Goal: Contribute content: Contribute content

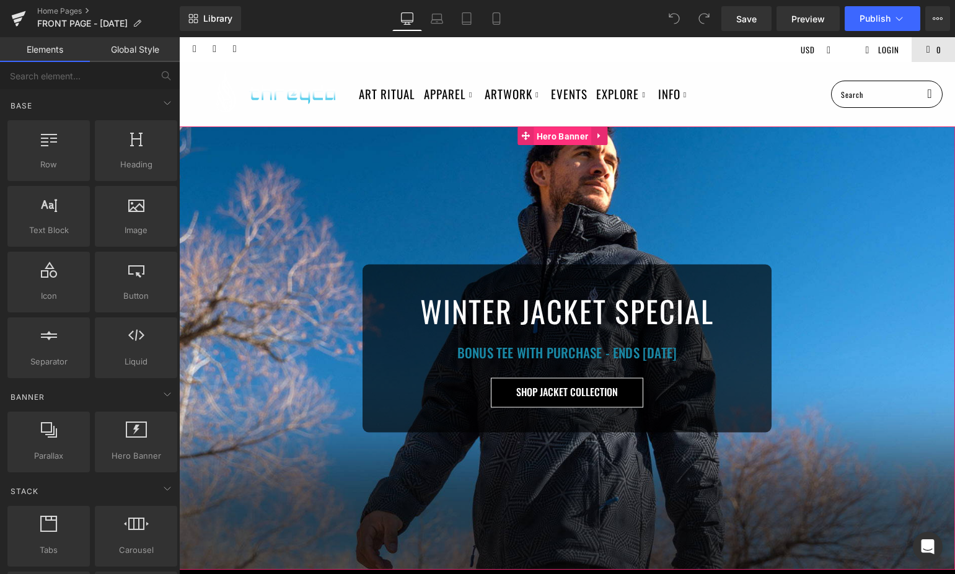
click at [569, 136] on span "Hero Banner" at bounding box center [563, 136] width 58 height 19
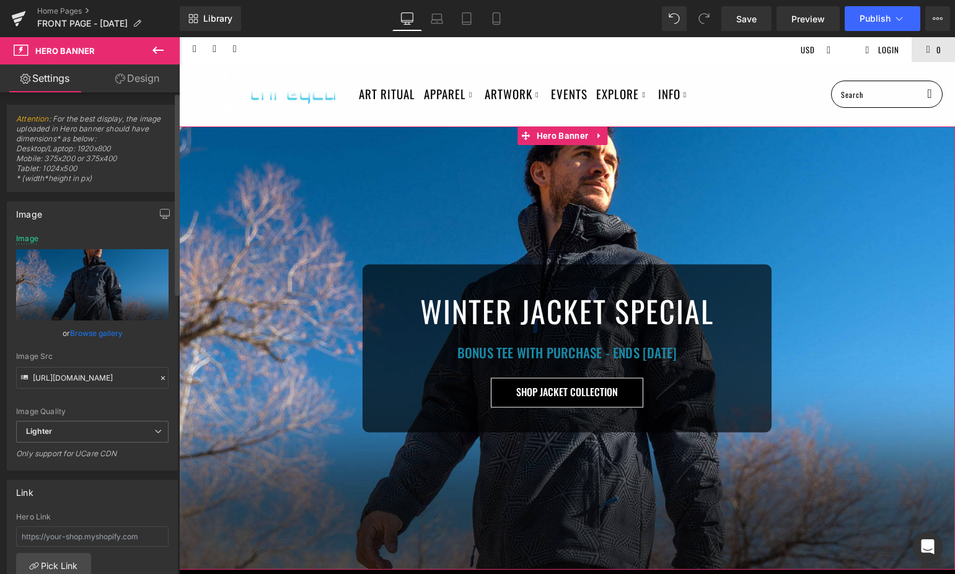
click at [76, 333] on link "Browse gallery" at bounding box center [96, 333] width 53 height 22
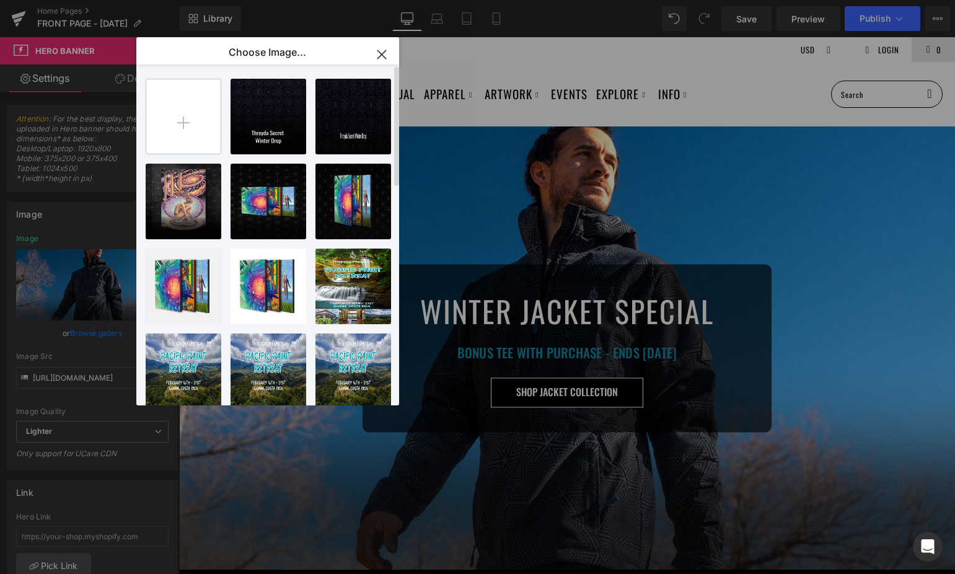
click at [192, 129] on input "file" at bounding box center [183, 116] width 74 height 74
type input "C:\fakepath\frontnew2.jpg"
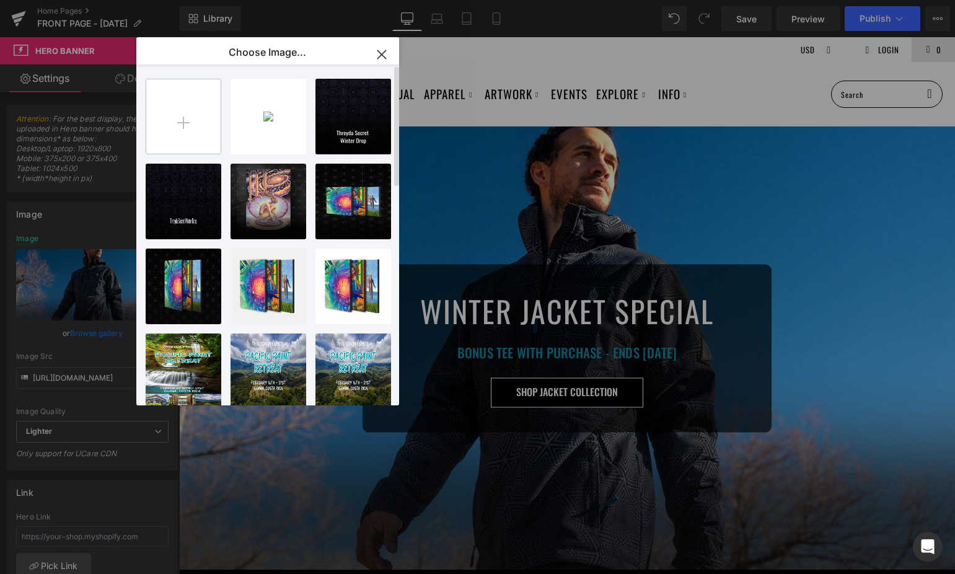
click at [206, 109] on input "file" at bounding box center [183, 116] width 74 height 74
type input "C:\fakepath\frontnew1.jpg"
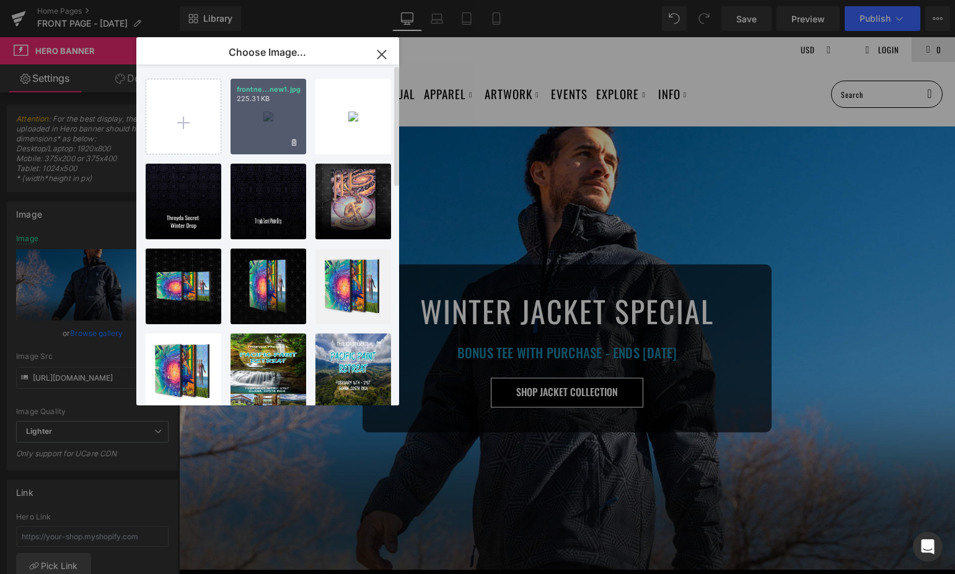
click at [266, 108] on div "frontne...new1.jpg 225.31 KB" at bounding box center [269, 117] width 76 height 76
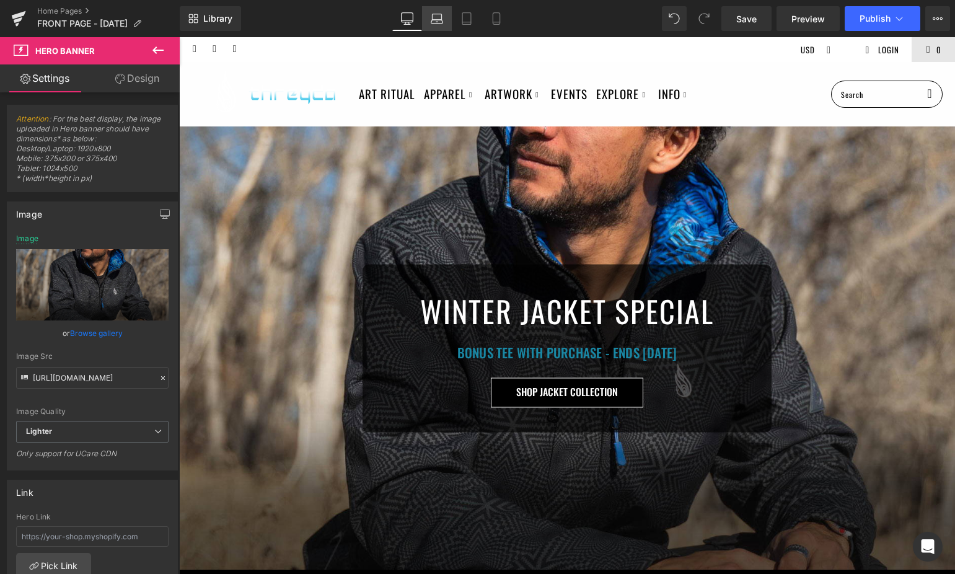
click at [443, 17] on icon at bounding box center [437, 18] width 12 height 12
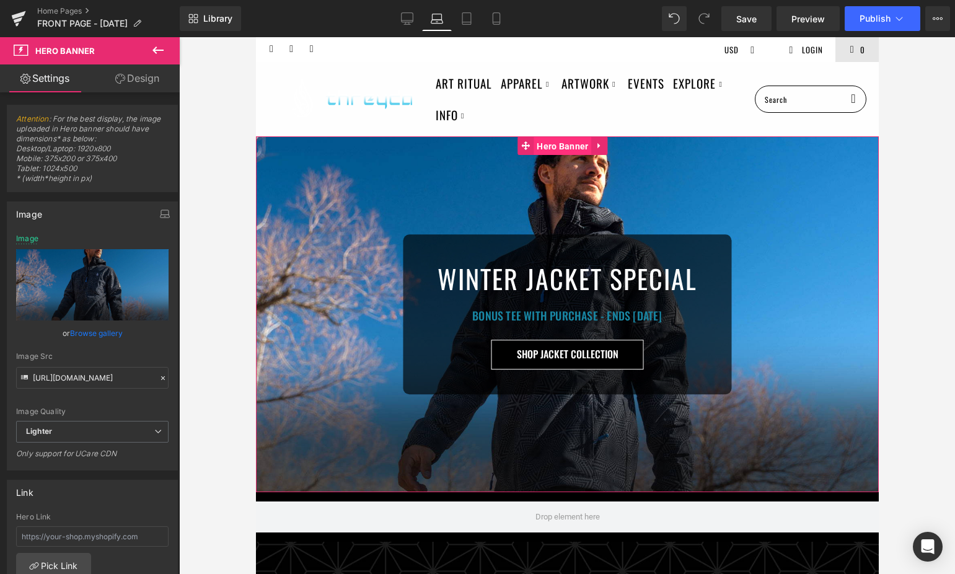
click at [564, 148] on span "Hero Banner" at bounding box center [562, 146] width 58 height 19
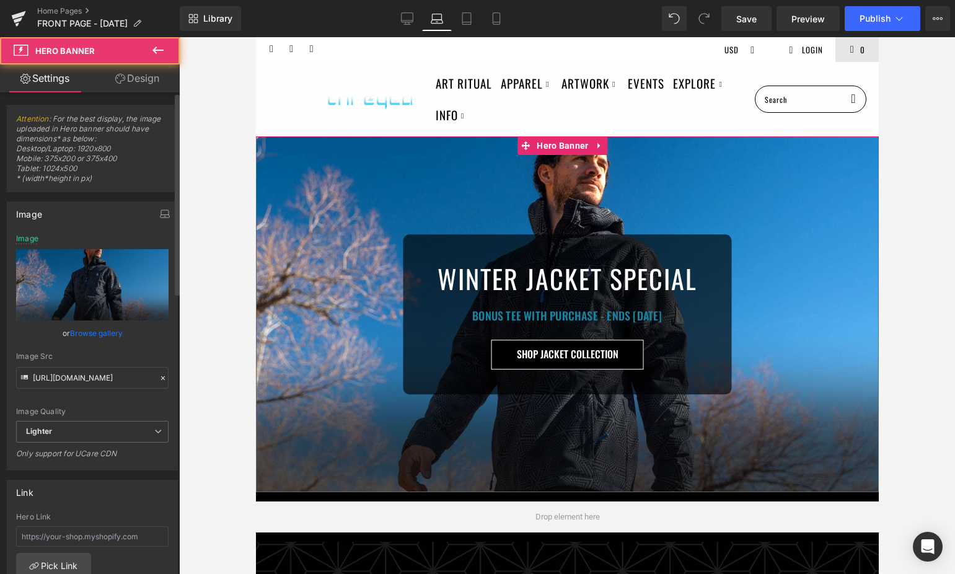
click at [104, 335] on link "Browse gallery" at bounding box center [96, 333] width 53 height 22
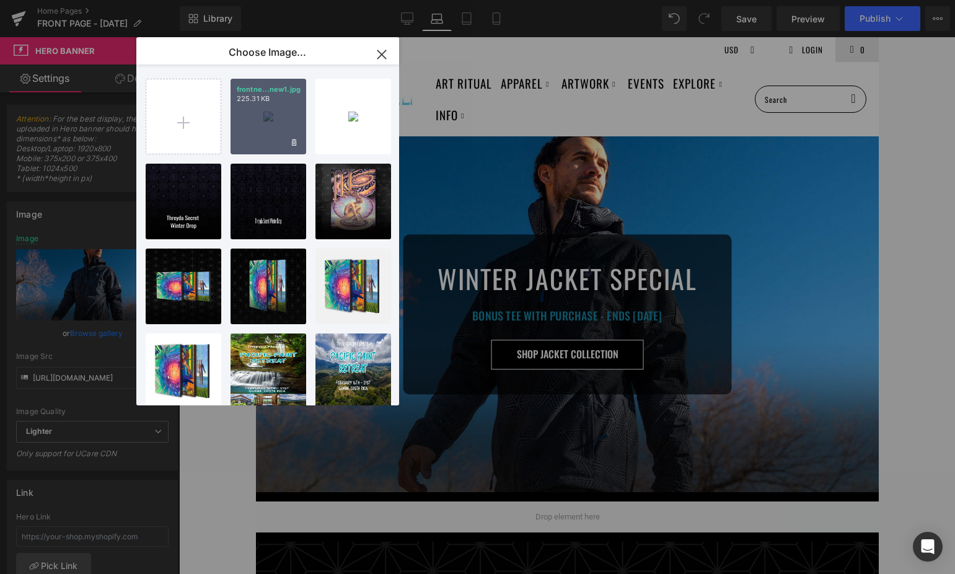
click at [282, 111] on div "frontne...new1.jpg 225.31 KB" at bounding box center [269, 117] width 76 height 76
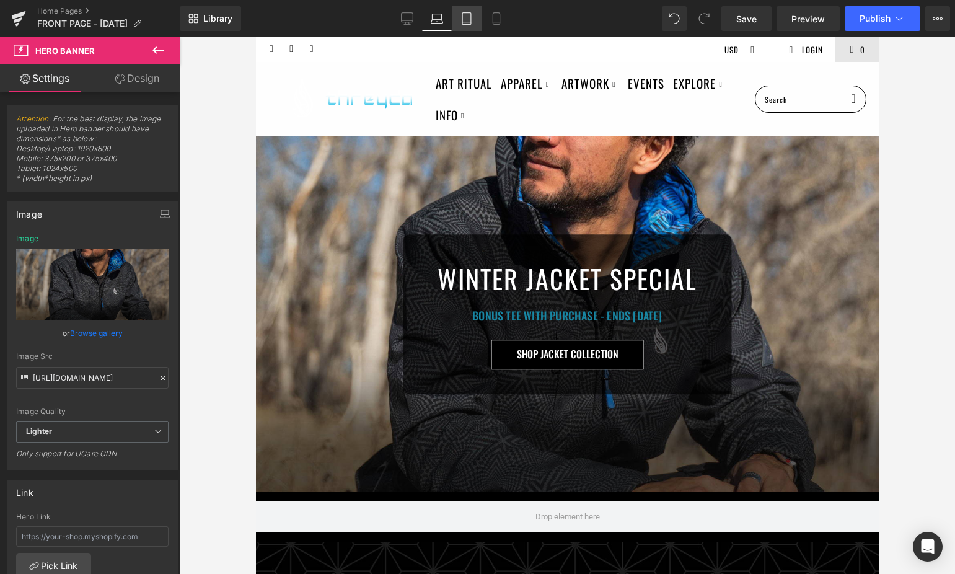
click at [468, 20] on icon at bounding box center [467, 18] width 12 height 12
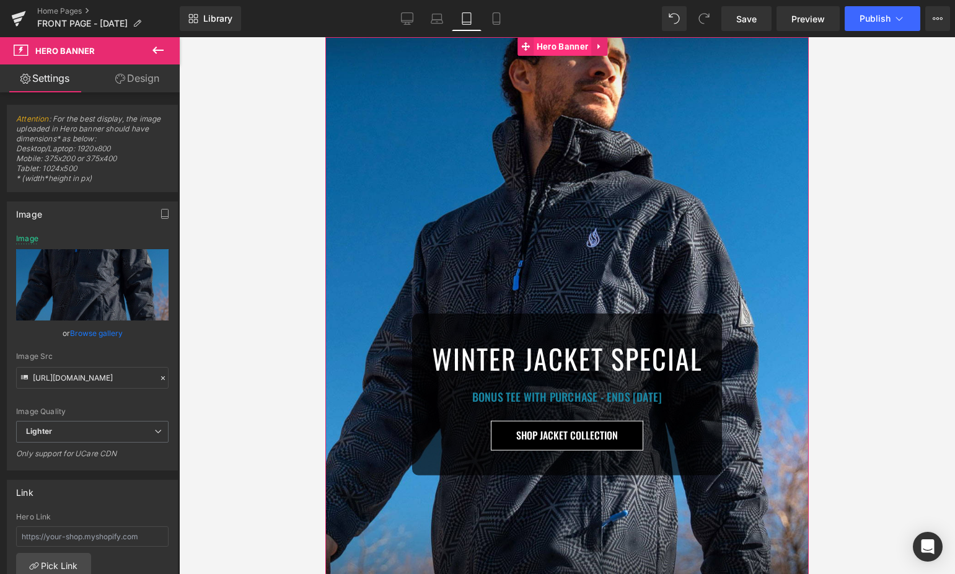
click at [562, 42] on span "Hero Banner" at bounding box center [563, 46] width 58 height 19
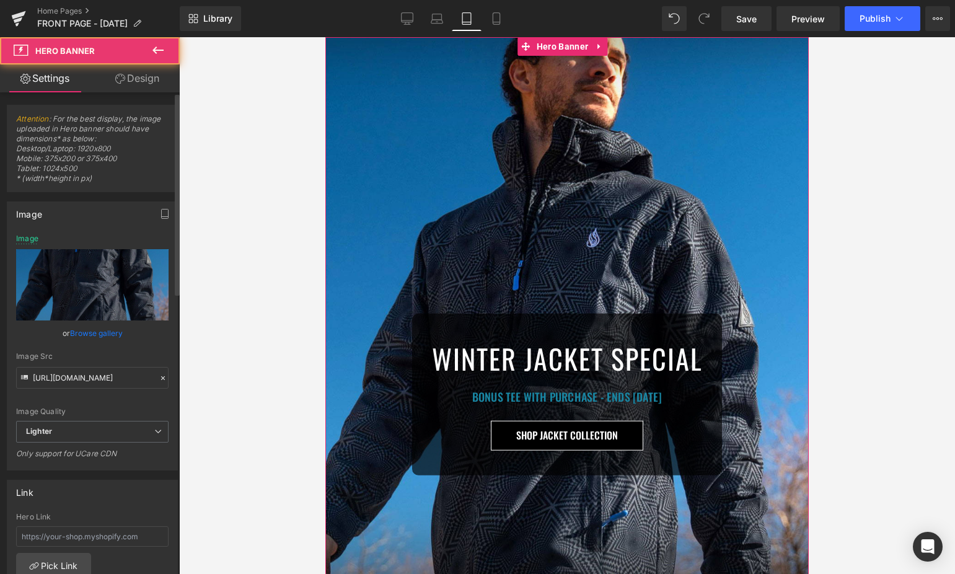
click at [100, 330] on link "Browse gallery" at bounding box center [96, 333] width 53 height 22
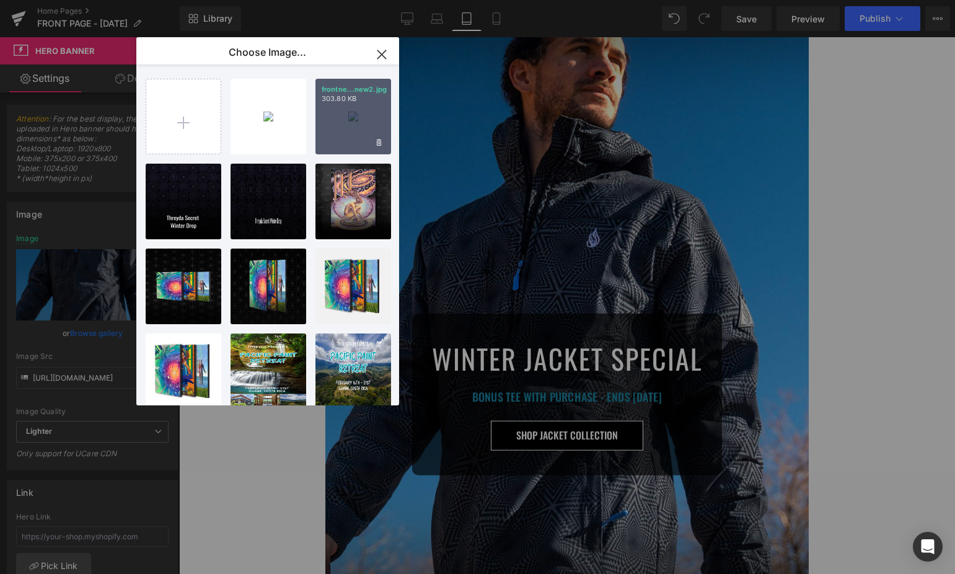
click at [367, 135] on div "frontne...new2.jpg 303.80 KB" at bounding box center [354, 117] width 76 height 76
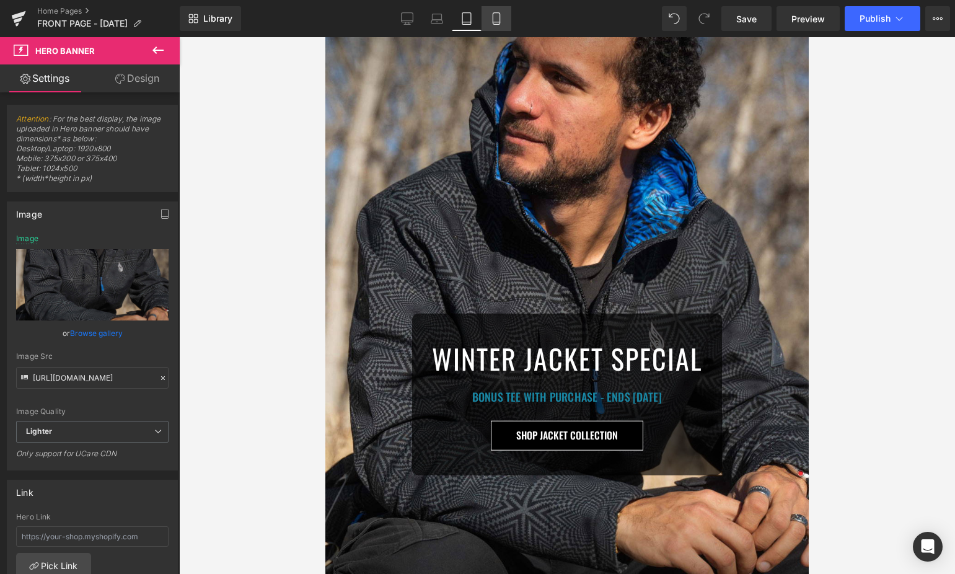
click at [498, 20] on icon at bounding box center [496, 18] width 12 height 12
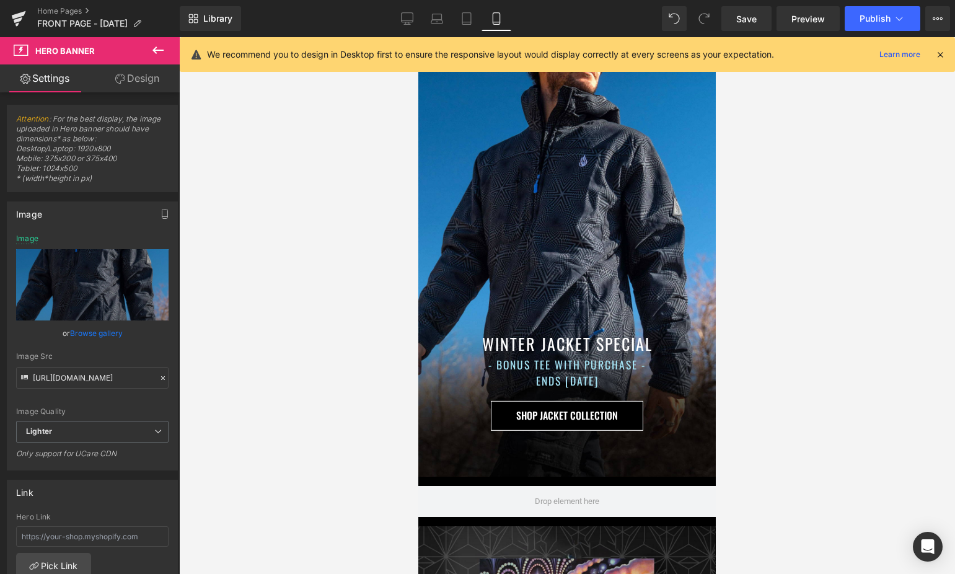
click at [940, 50] on icon at bounding box center [940, 54] width 11 height 11
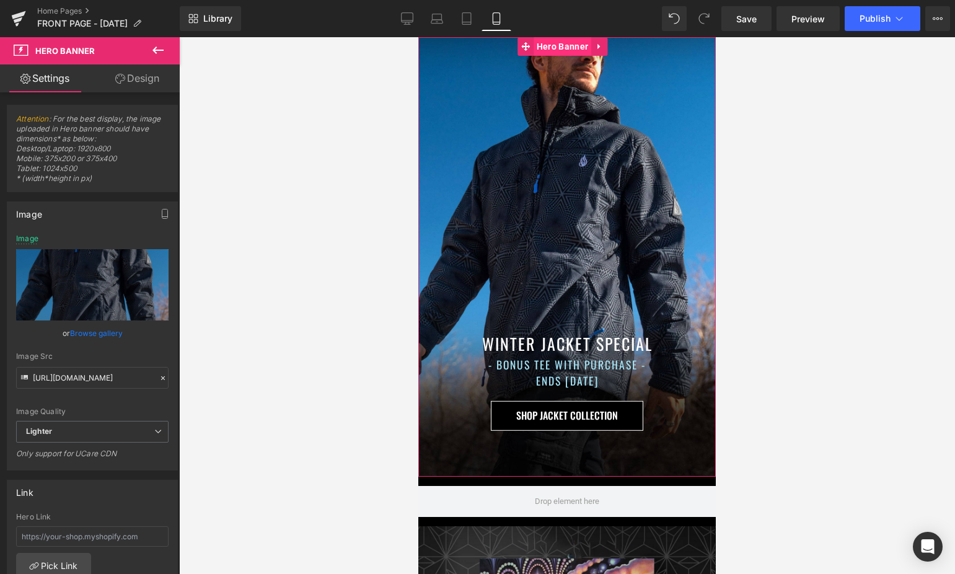
click at [557, 48] on span "Hero Banner" at bounding box center [563, 46] width 58 height 19
click at [94, 329] on link "Browse gallery" at bounding box center [96, 333] width 53 height 22
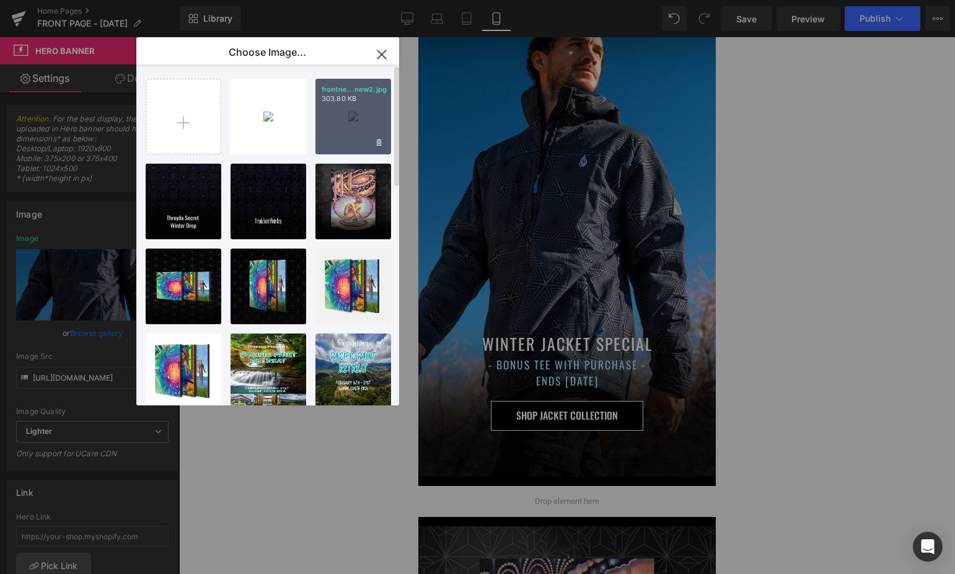
click at [331, 124] on div "frontne...new2.jpg 303.80 KB" at bounding box center [354, 117] width 76 height 76
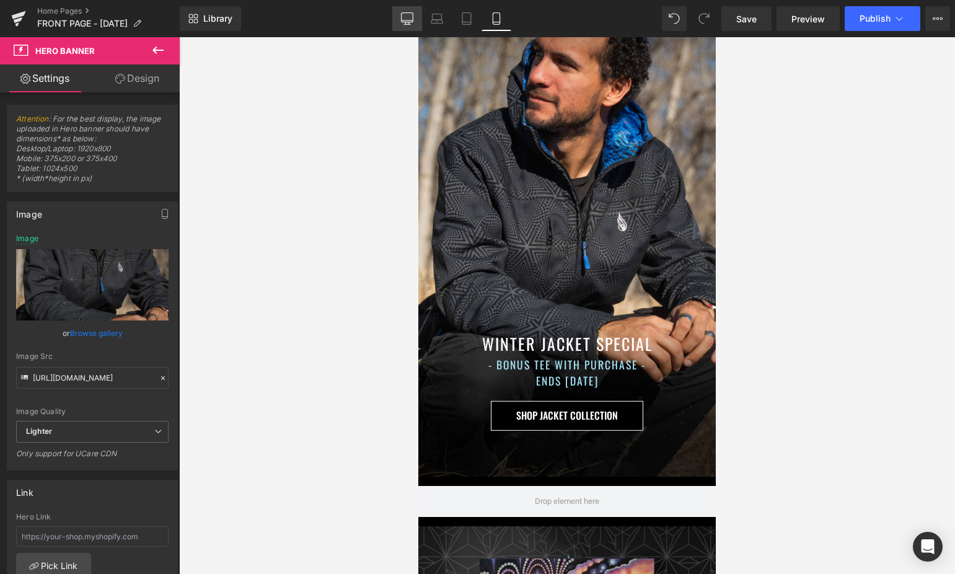
click at [402, 12] on icon at bounding box center [407, 18] width 12 height 12
type input "[URL][DOMAIN_NAME]"
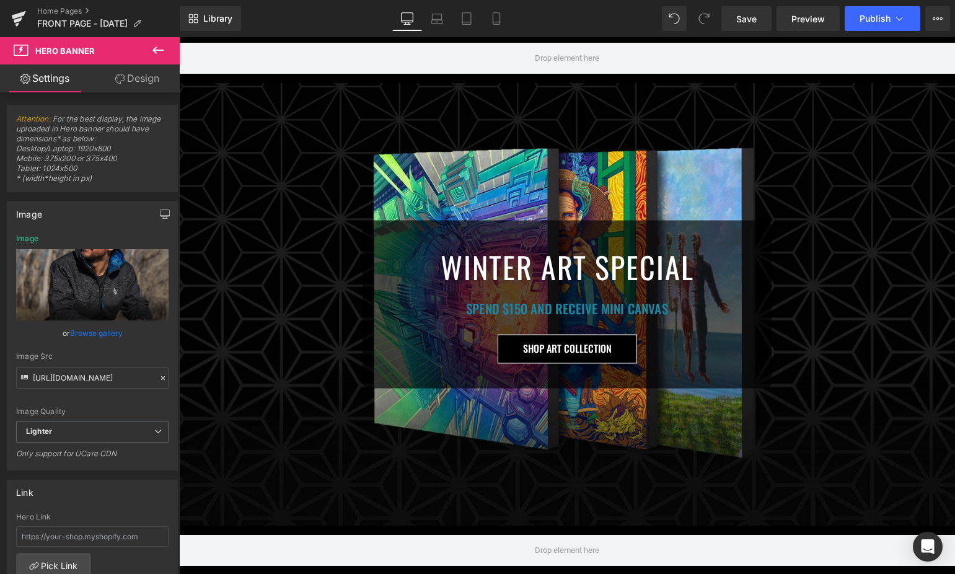
scroll to position [546, 0]
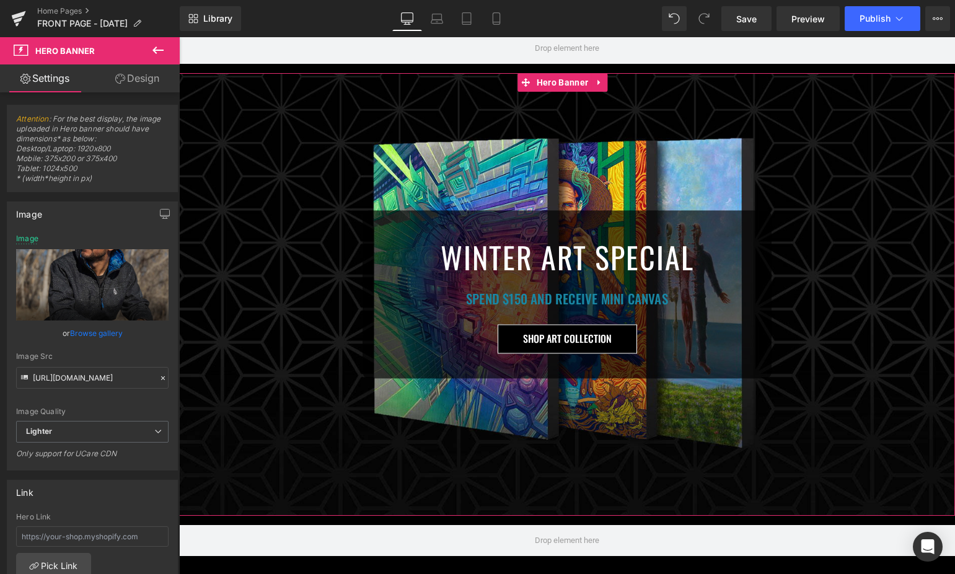
click at [526, 89] on div "WINTER ART SPECIAL Heading SPEND $150 AND RECEIVE MINI CANVAS Heading SHOP ART …" at bounding box center [567, 294] width 776 height 443
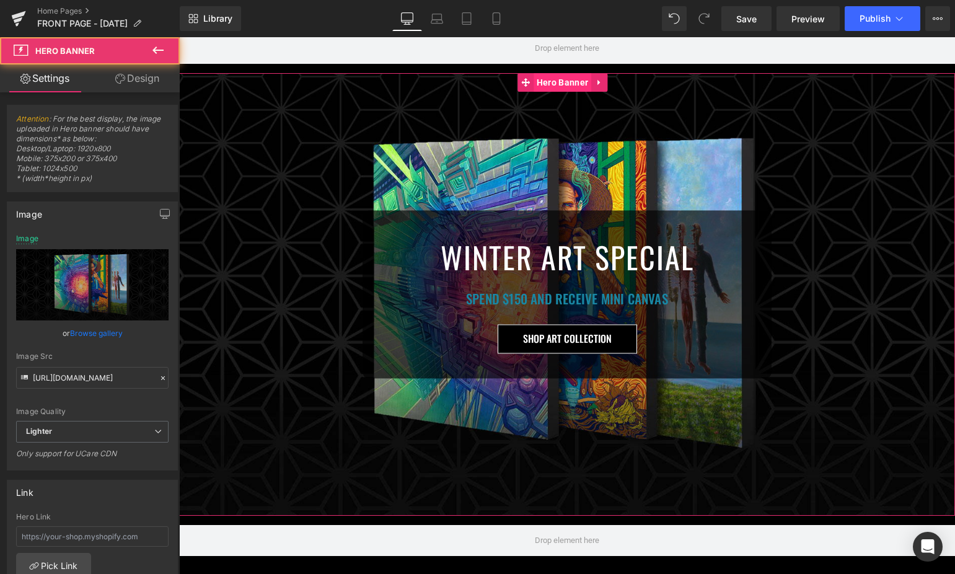
click at [552, 73] on span "Hero Banner" at bounding box center [563, 82] width 58 height 19
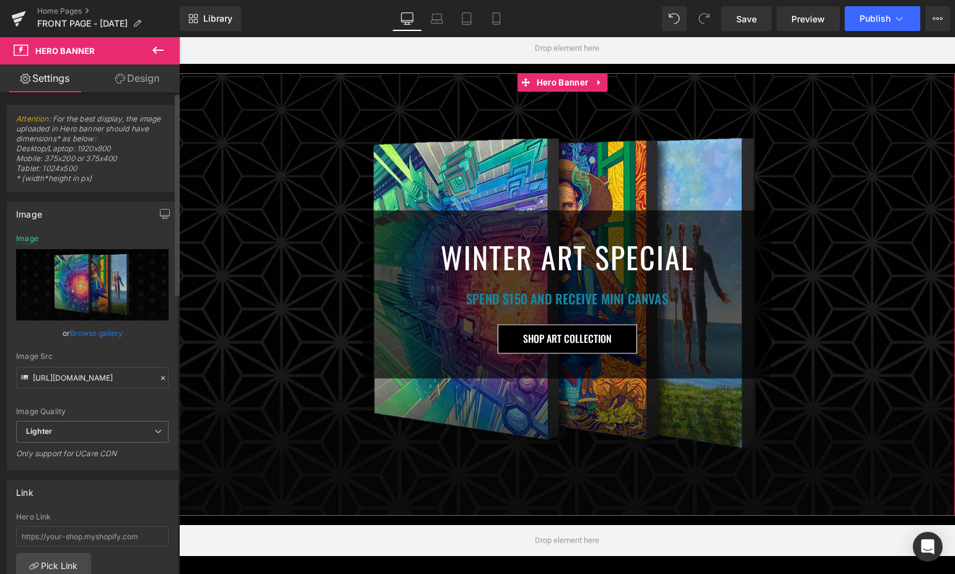
click at [77, 331] on link "Browse gallery" at bounding box center [96, 333] width 53 height 22
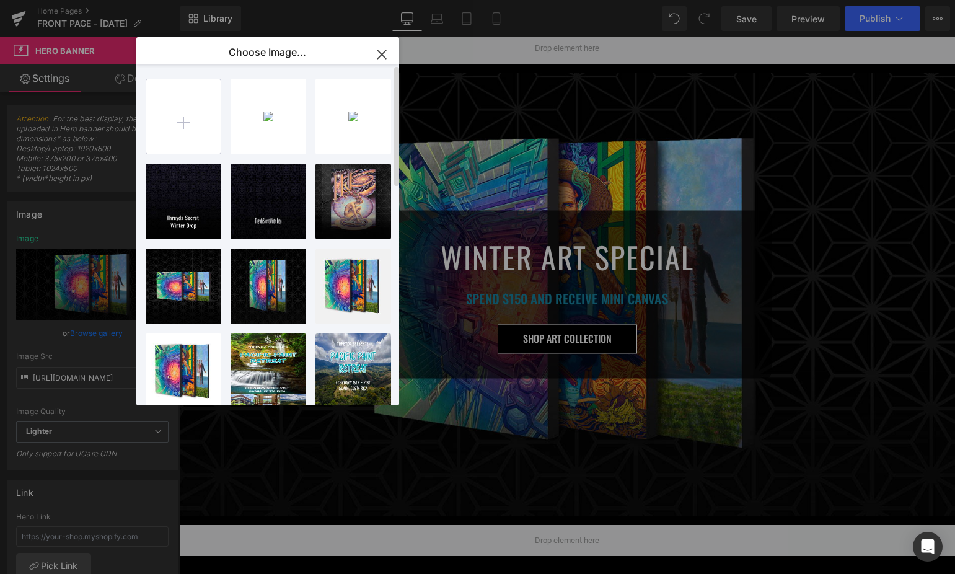
click at [177, 114] on input "file" at bounding box center [183, 116] width 74 height 74
type input "C:\fakepath\front_artnew.jpg"
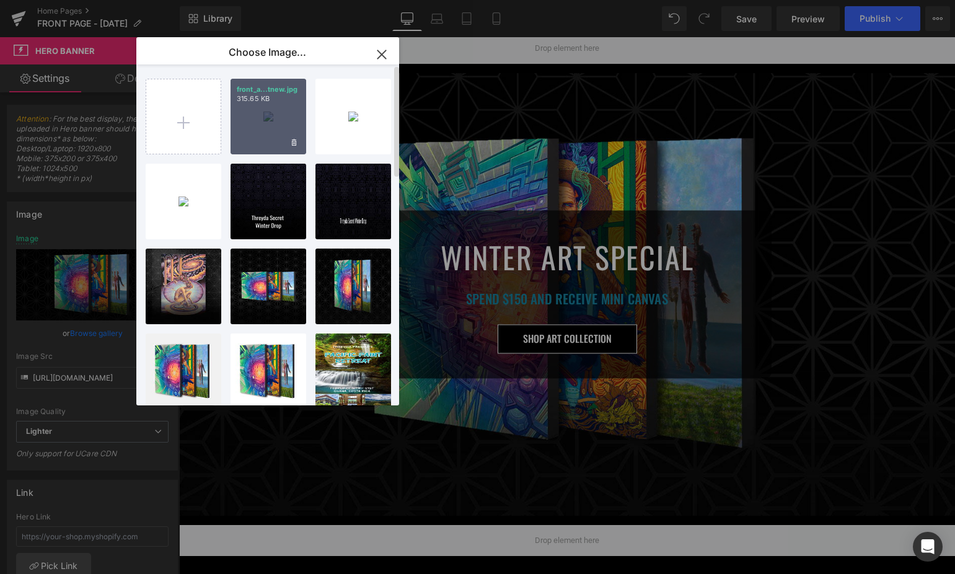
click at [274, 126] on div "front_a...tnew.jpg 315.65 KB" at bounding box center [269, 117] width 76 height 76
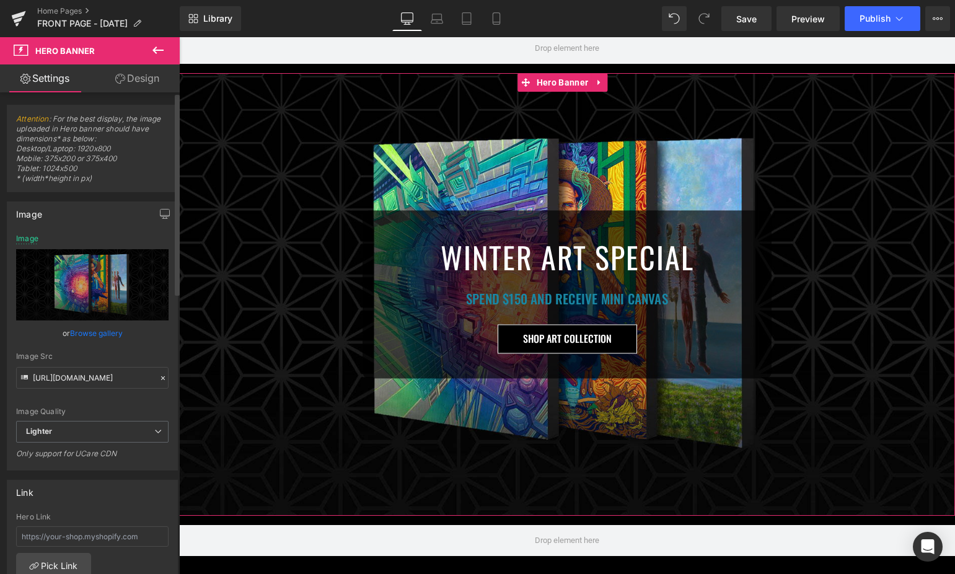
click at [101, 332] on link "Browse gallery" at bounding box center [96, 333] width 53 height 22
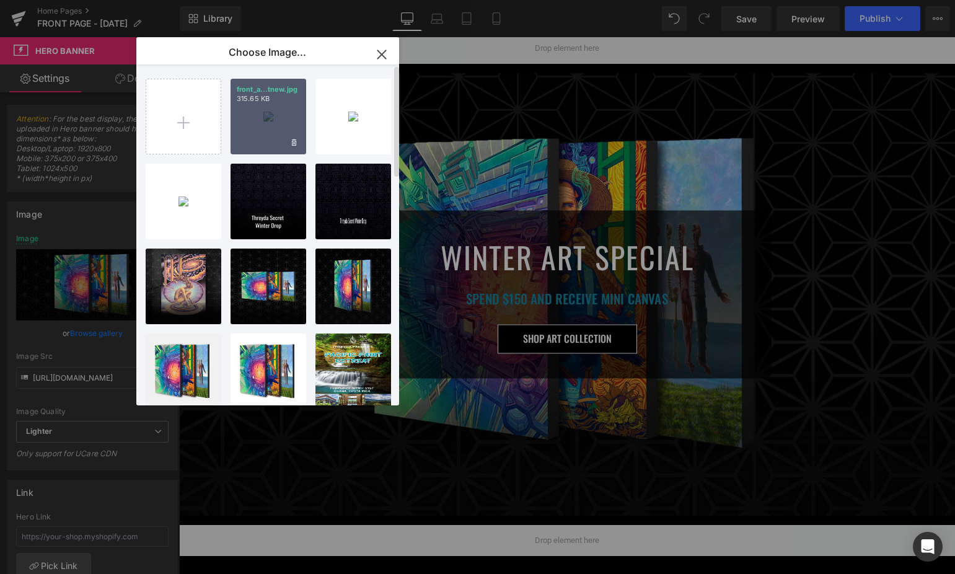
click at [263, 115] on div "front_a...tnew.jpg 315.65 KB" at bounding box center [269, 117] width 76 height 76
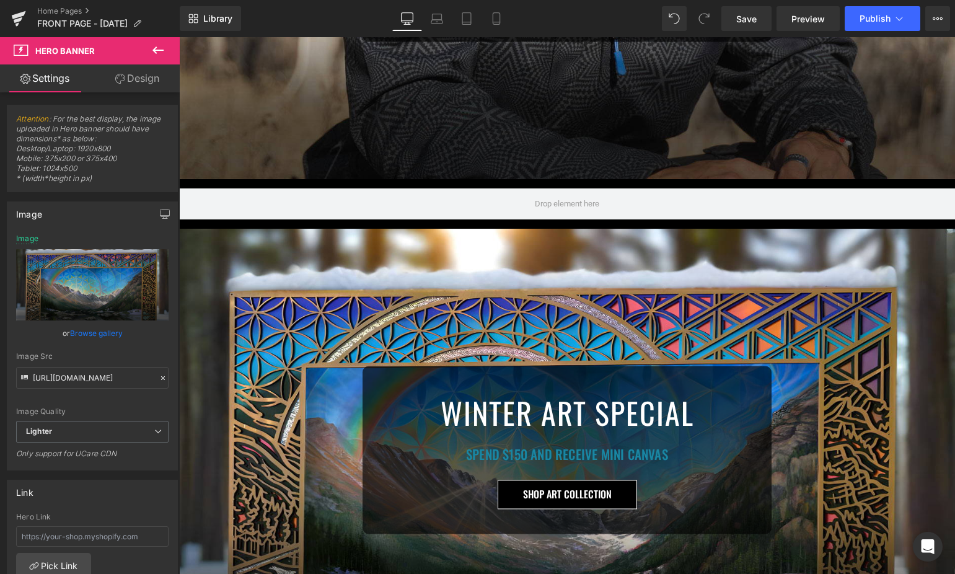
scroll to position [501, 0]
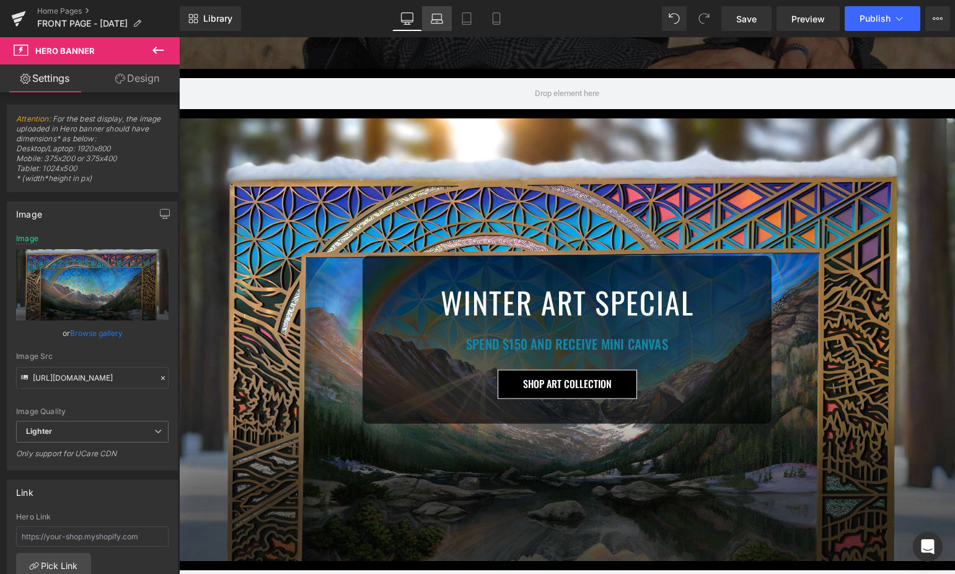
click at [440, 17] on icon at bounding box center [437, 18] width 12 height 12
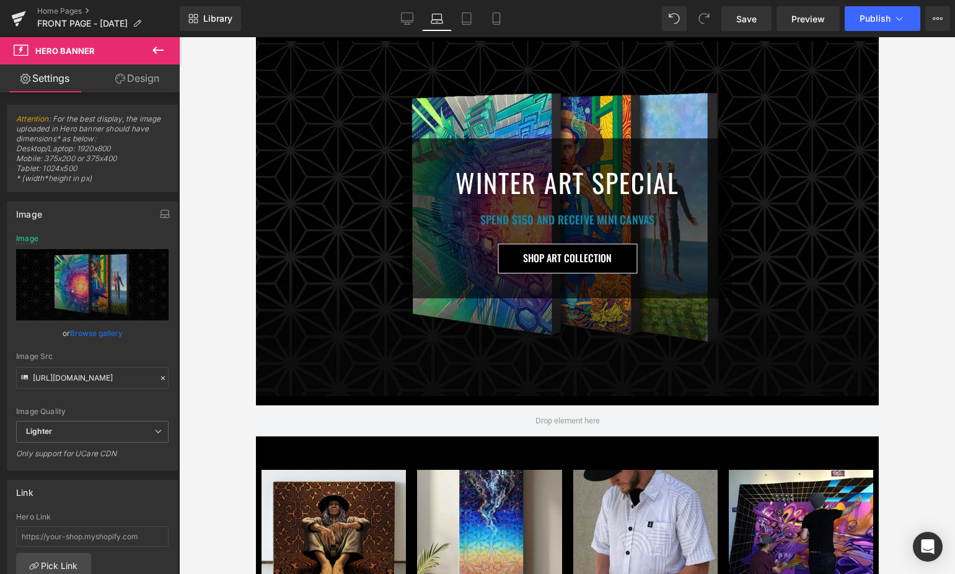
scroll to position [423, 0]
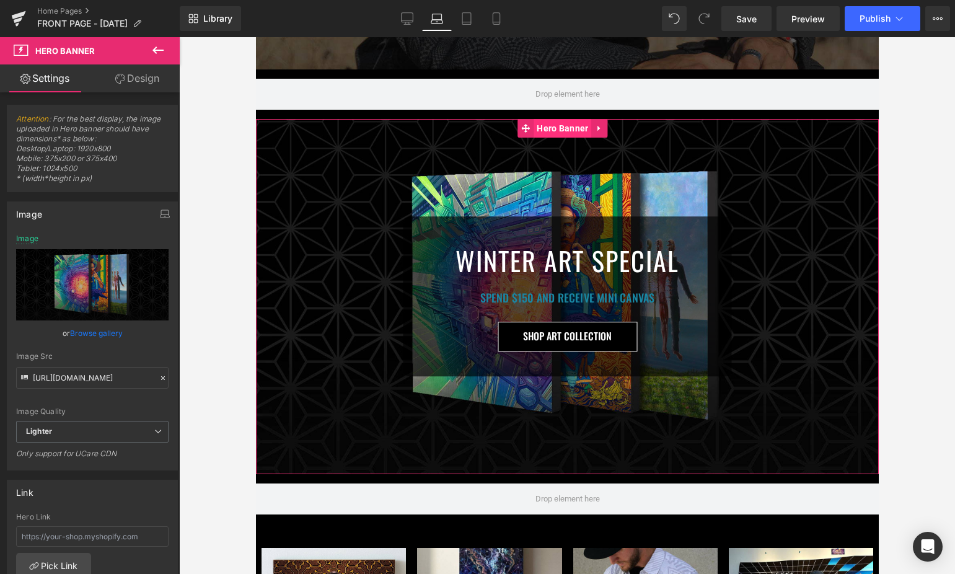
click at [557, 126] on span "Hero Banner" at bounding box center [562, 128] width 58 height 19
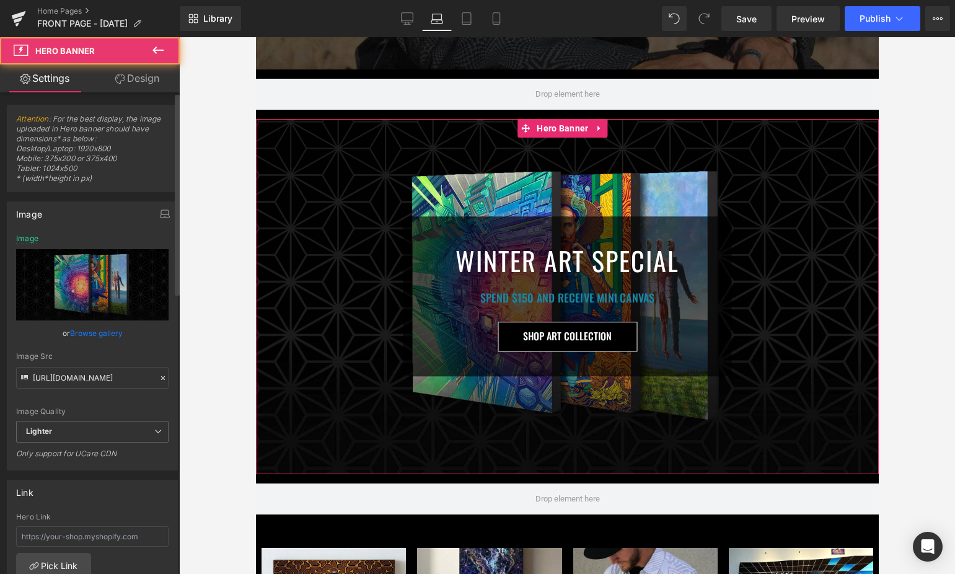
click at [94, 334] on link "Browse gallery" at bounding box center [96, 333] width 53 height 22
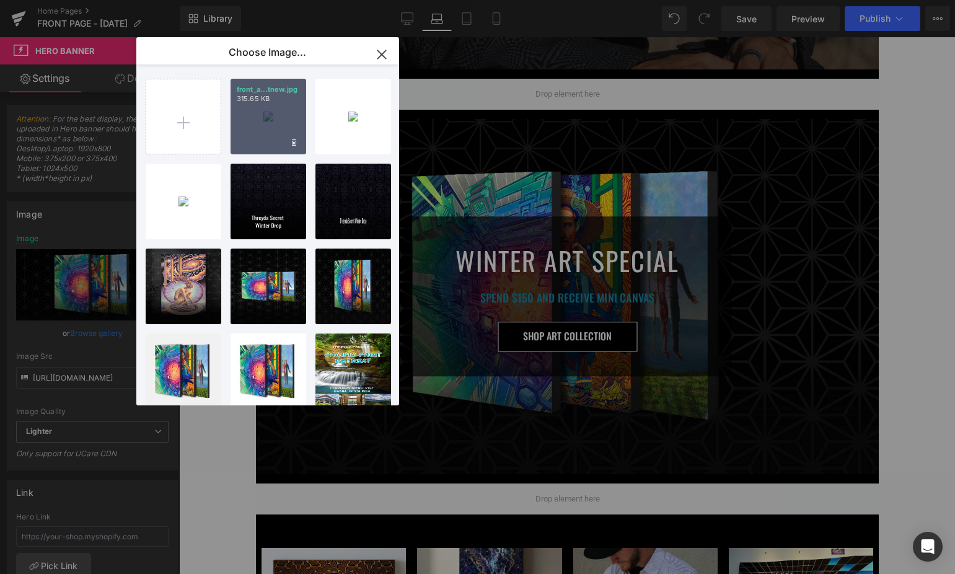
click at [262, 132] on div "front_a...tnew.jpg 315.65 KB" at bounding box center [269, 117] width 76 height 76
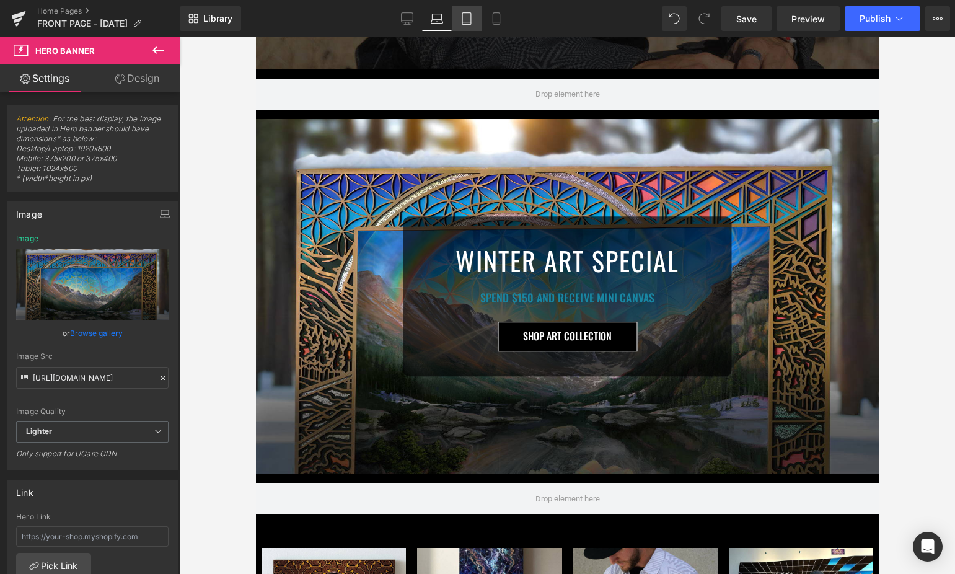
click at [479, 12] on link "Tablet" at bounding box center [467, 18] width 30 height 25
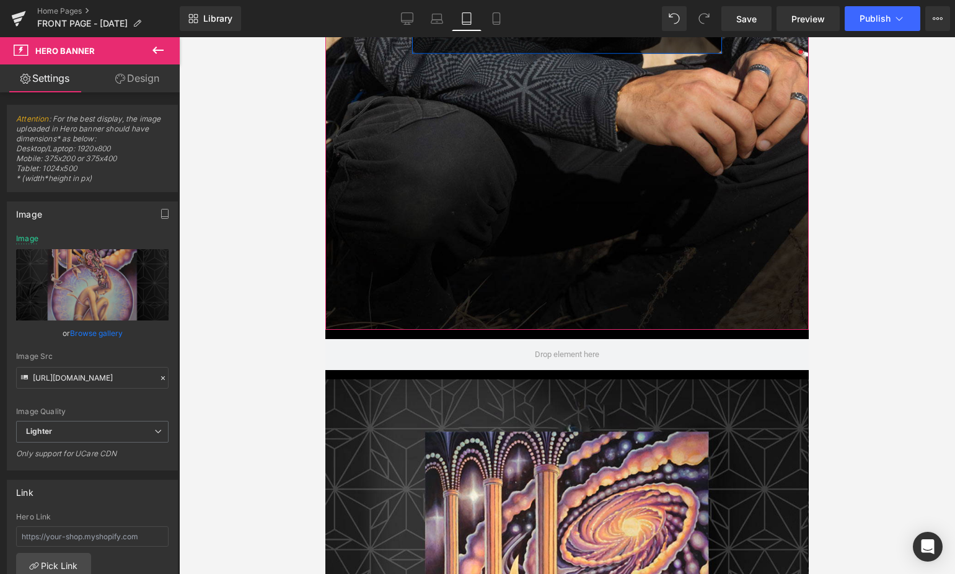
scroll to position [687, 0]
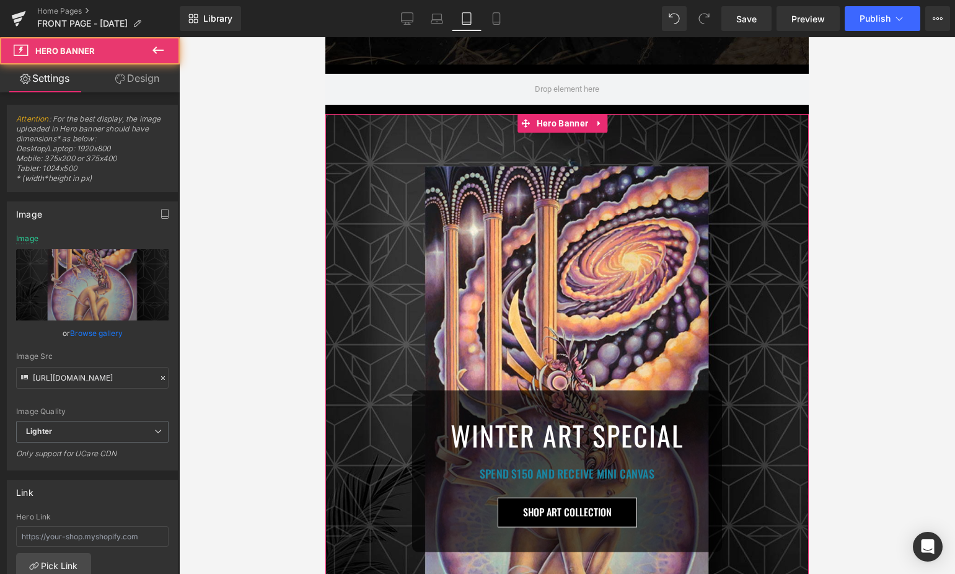
click at [554, 121] on div "WINTER ART SPECIAL Heading SPEND $150 AND RECEIVE MINI CANVAS Heading SHOP ART …" at bounding box center [567, 471] width 484 height 714
click at [549, 114] on span "Hero Banner" at bounding box center [563, 123] width 58 height 19
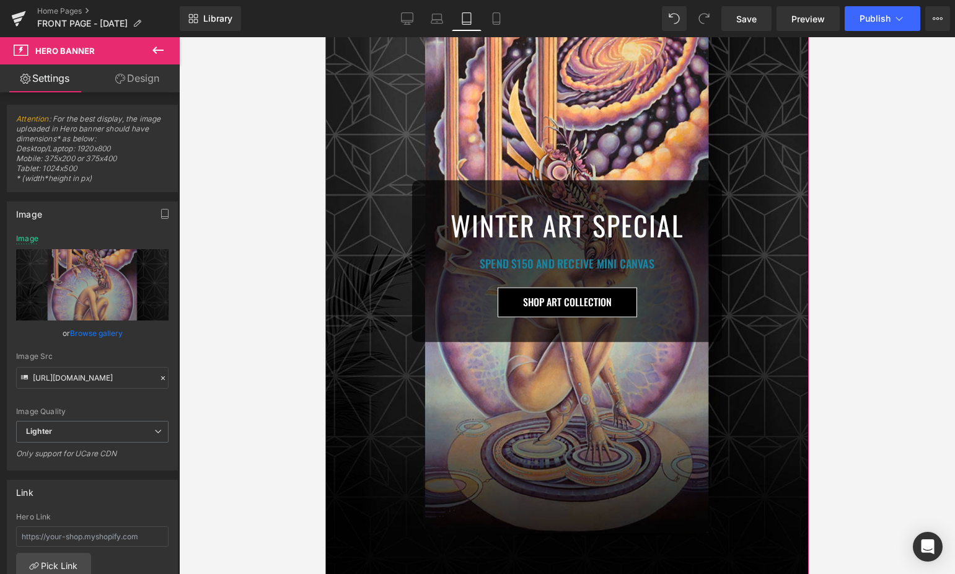
scroll to position [708, 0]
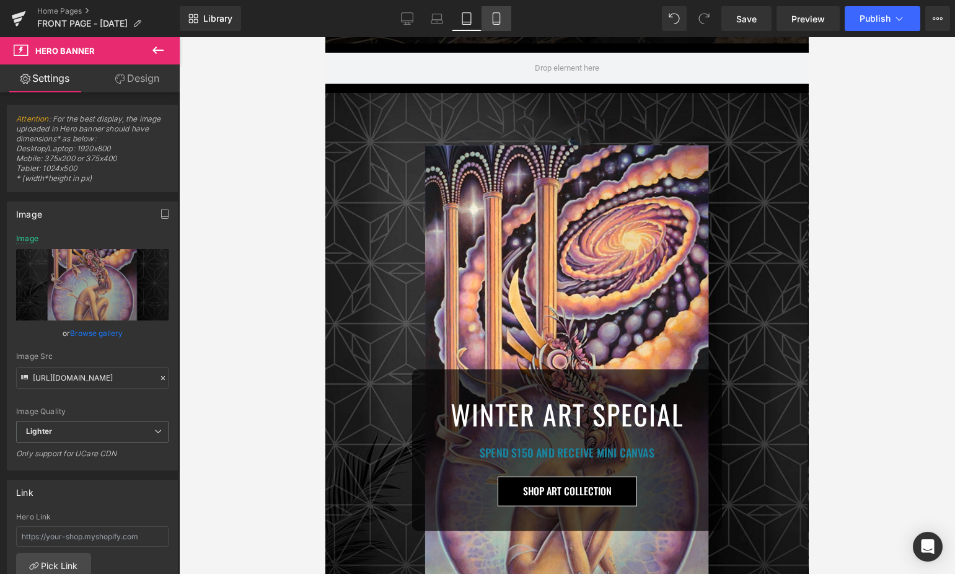
click at [491, 9] on link "Mobile" at bounding box center [497, 18] width 30 height 25
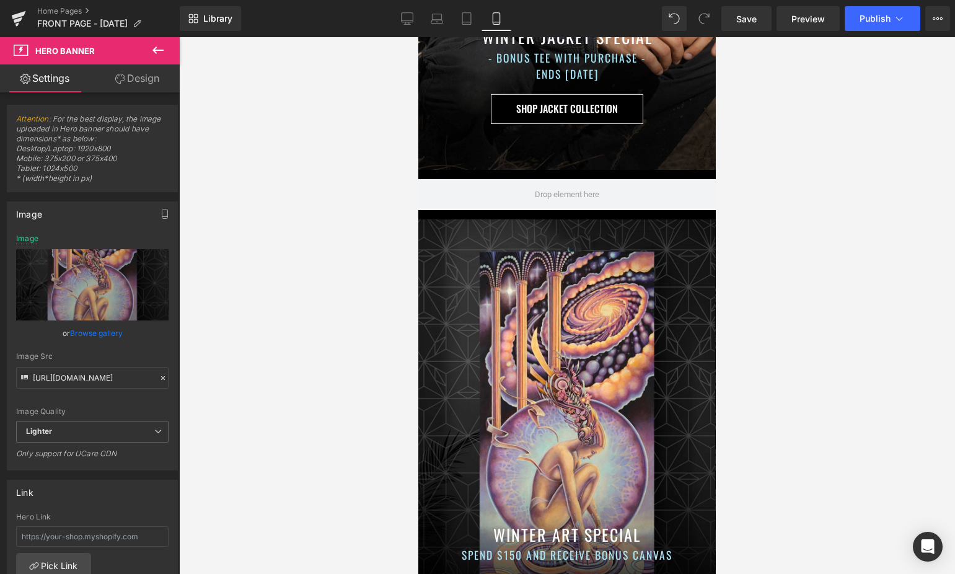
scroll to position [0, 0]
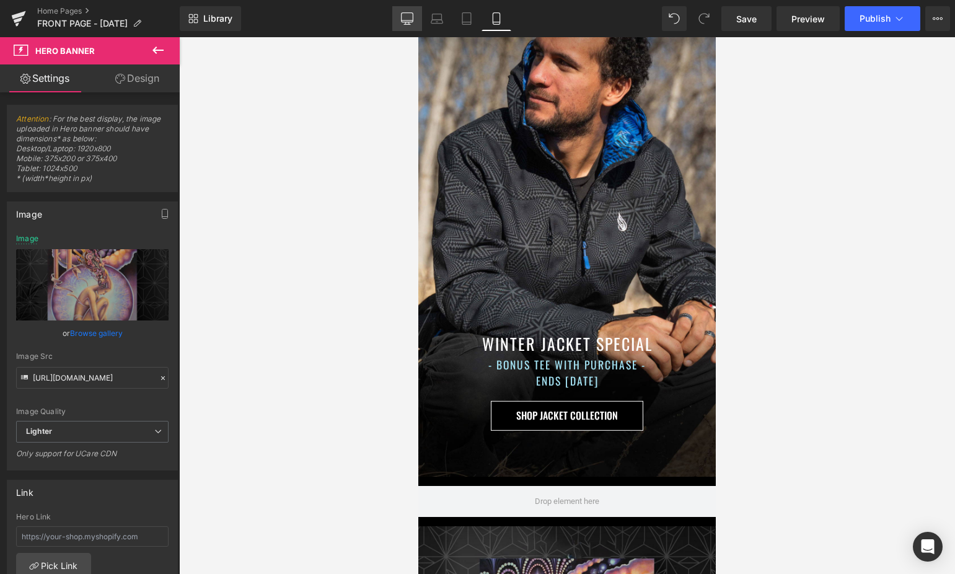
click at [414, 20] on link "Desktop" at bounding box center [407, 18] width 30 height 25
type input "[URL][DOMAIN_NAME]"
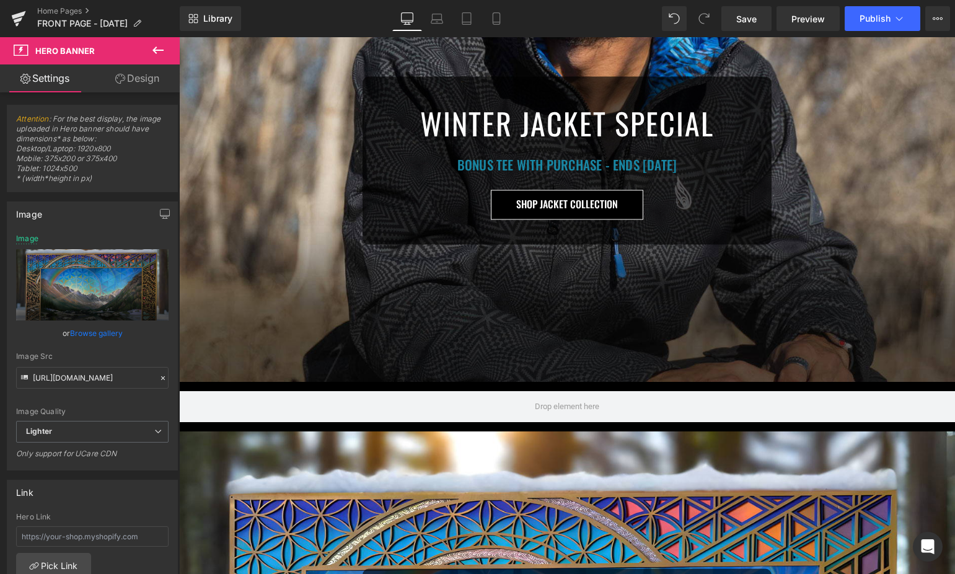
scroll to position [187, 0]
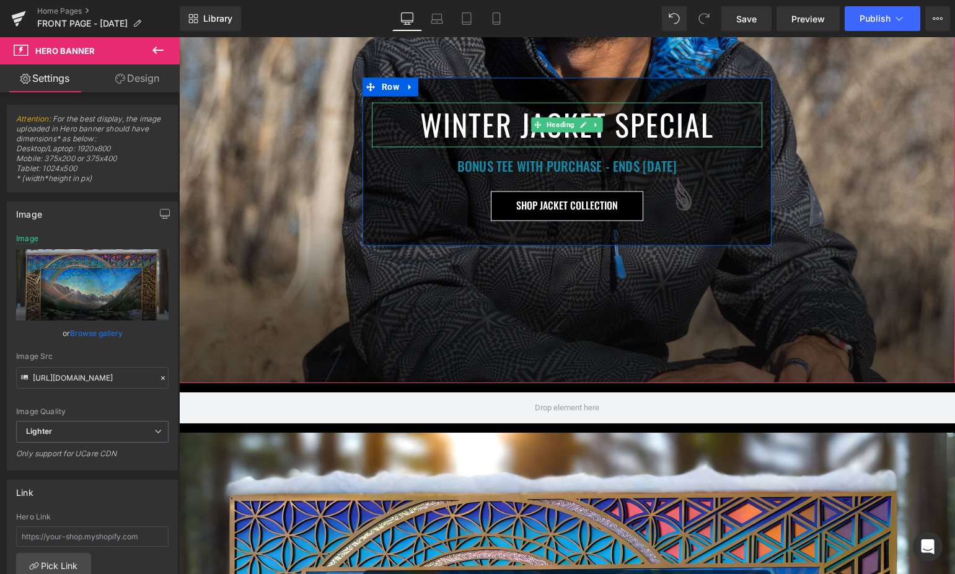
click at [477, 123] on h1 "WINTER JACKET SPECIAL" at bounding box center [567, 124] width 391 height 45
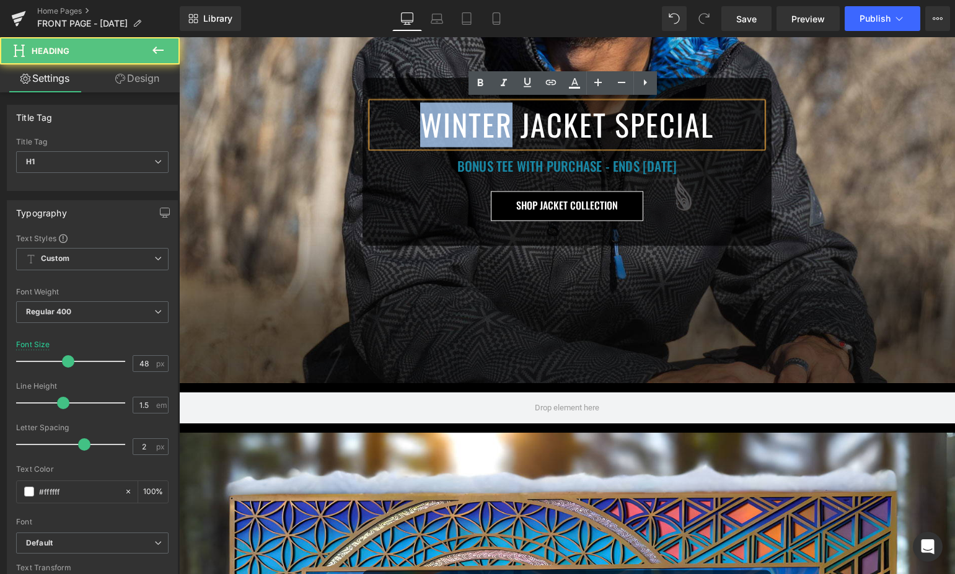
click at [477, 123] on h1 "WINTER JACKET SPECIAL" at bounding box center [567, 124] width 391 height 45
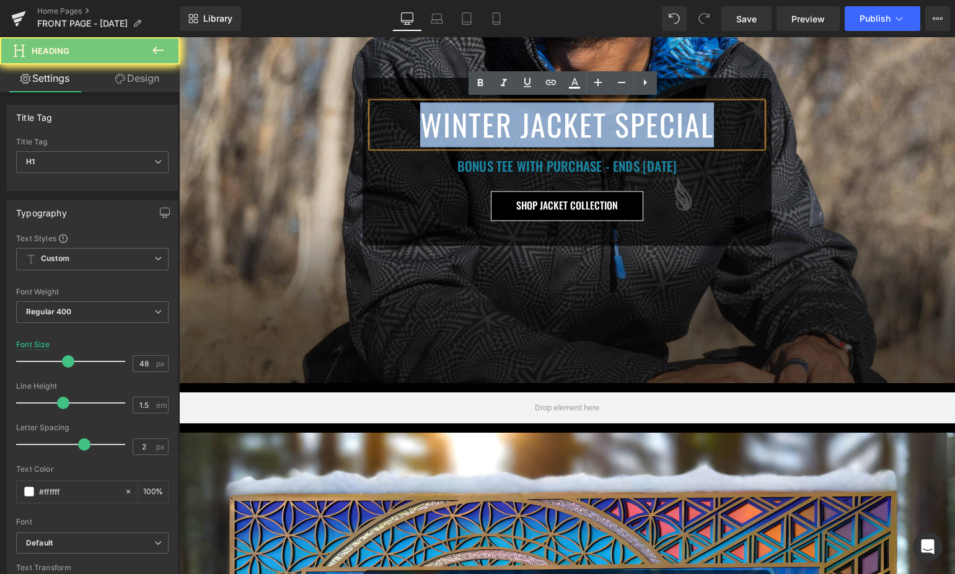
click at [477, 123] on h1 "WINTER JACKET SPECIAL" at bounding box center [567, 124] width 391 height 45
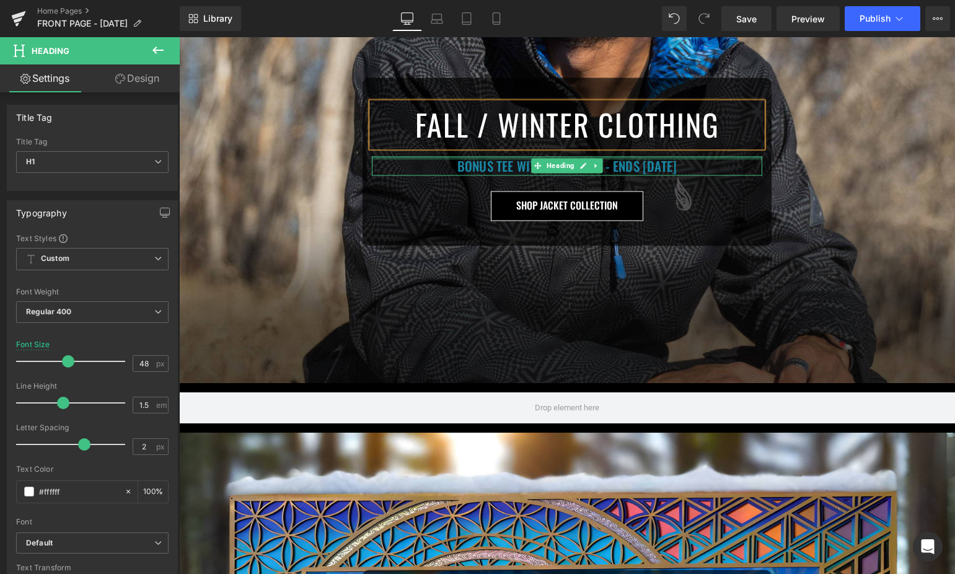
click at [479, 161] on h1 "BONUS TEE WITH PURCHASE - ENDS [DATE]" at bounding box center [567, 166] width 391 height 20
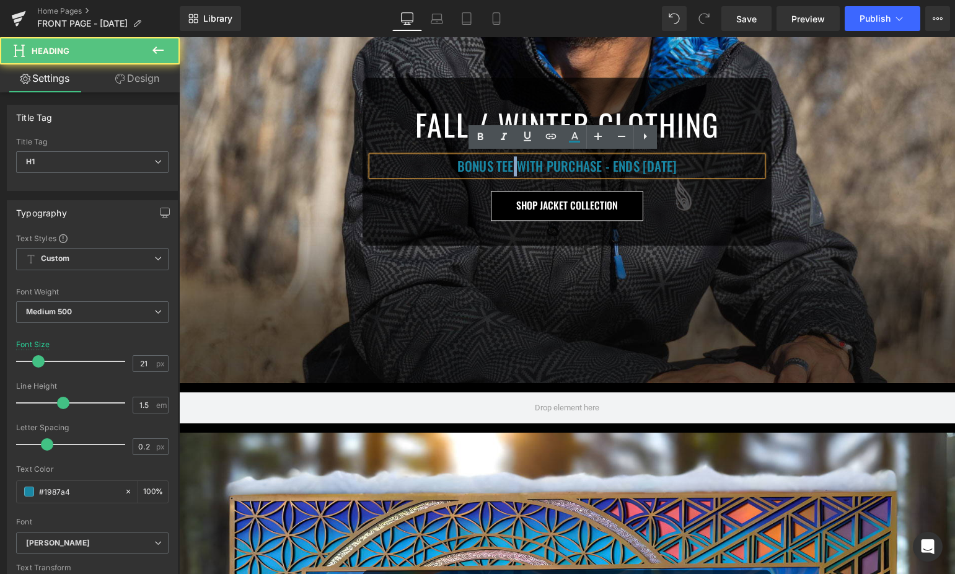
click at [479, 161] on h1 "BONUS TEE WITH PURCHASE - ENDS [DATE]" at bounding box center [567, 166] width 391 height 20
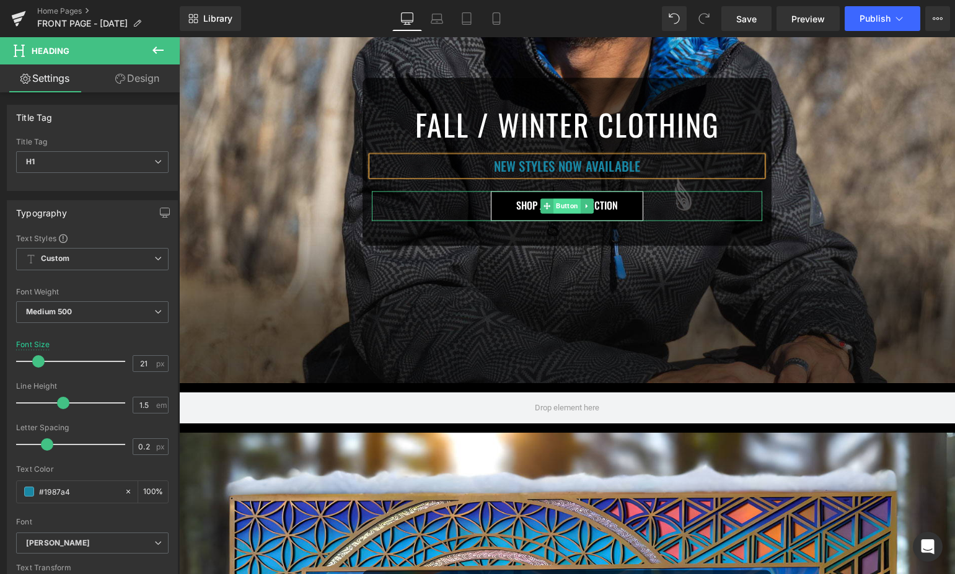
click at [554, 205] on span "Button" at bounding box center [567, 205] width 27 height 15
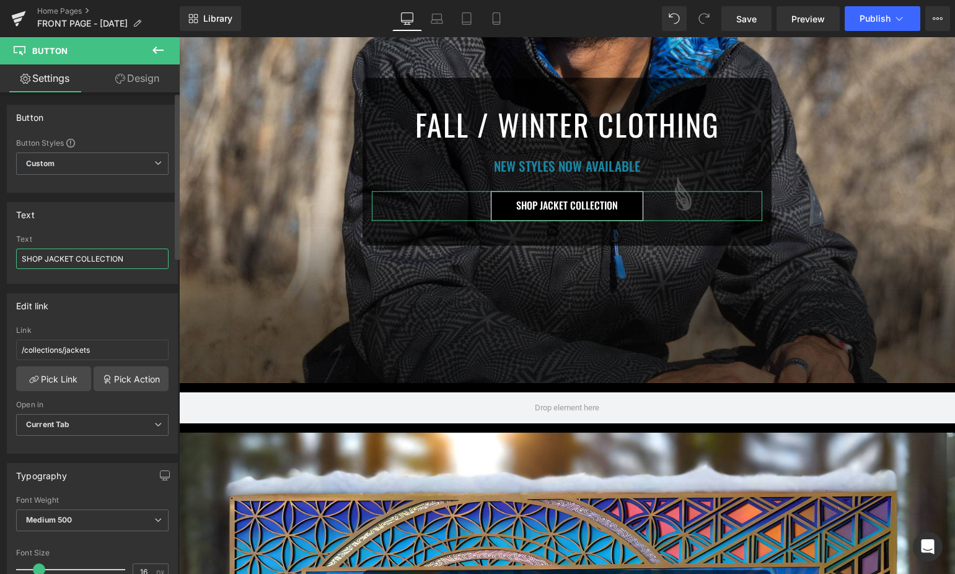
click at [74, 257] on input "SHOP JACKET COLLECTION" at bounding box center [92, 259] width 153 height 20
type input "SHOP COLLECTION"
click at [70, 378] on link "Pick Link" at bounding box center [53, 378] width 75 height 25
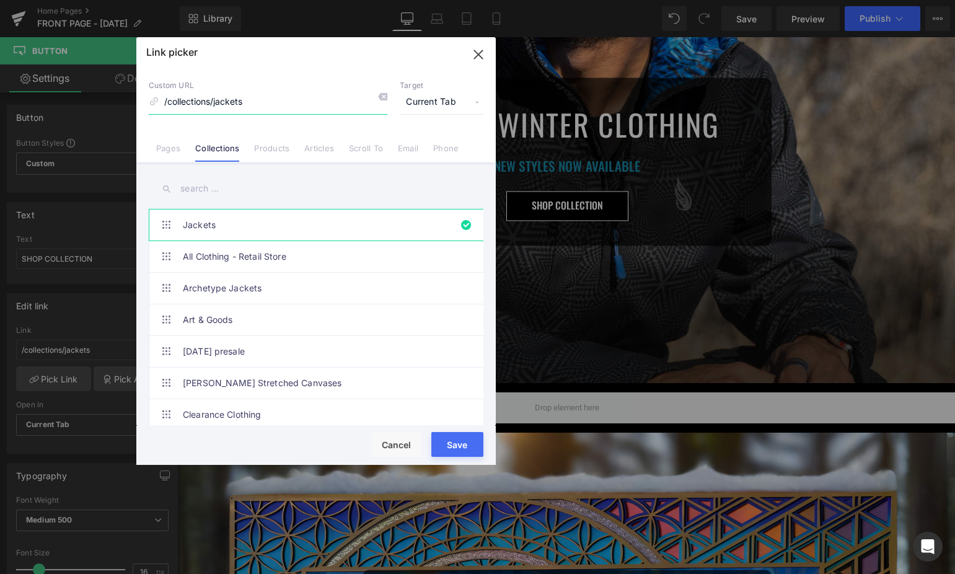
click at [247, 100] on input "/collections/jackets" at bounding box center [268, 103] width 239 height 24
type input "bropw"
click at [232, 192] on input "text" at bounding box center [316, 189] width 335 height 28
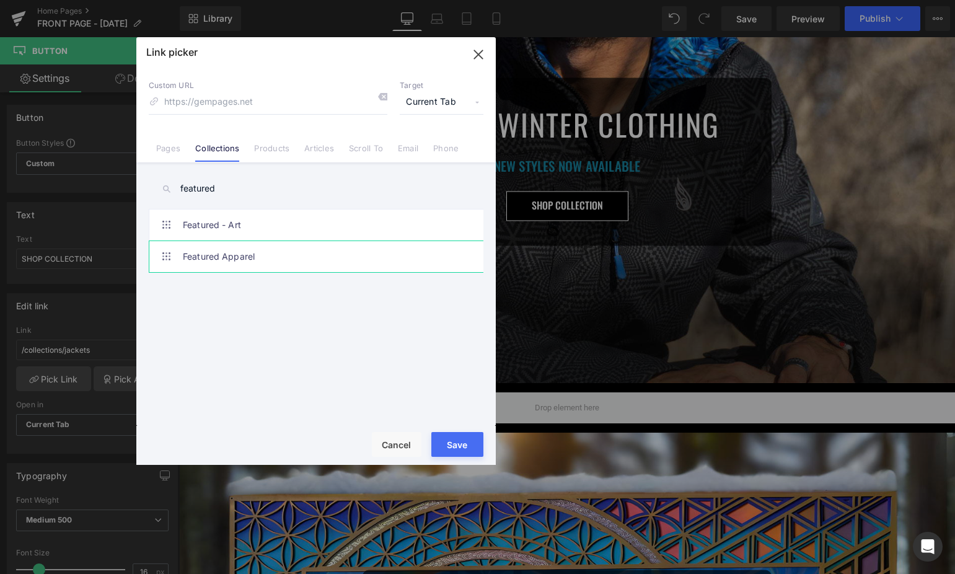
type input "featured"
click at [232, 260] on link "Featured Apparel" at bounding box center [319, 256] width 273 height 31
type input "/collections/browse-all-apparel"
click at [454, 435] on button "Save" at bounding box center [457, 444] width 52 height 25
type input "/collections/browse-all-apparel"
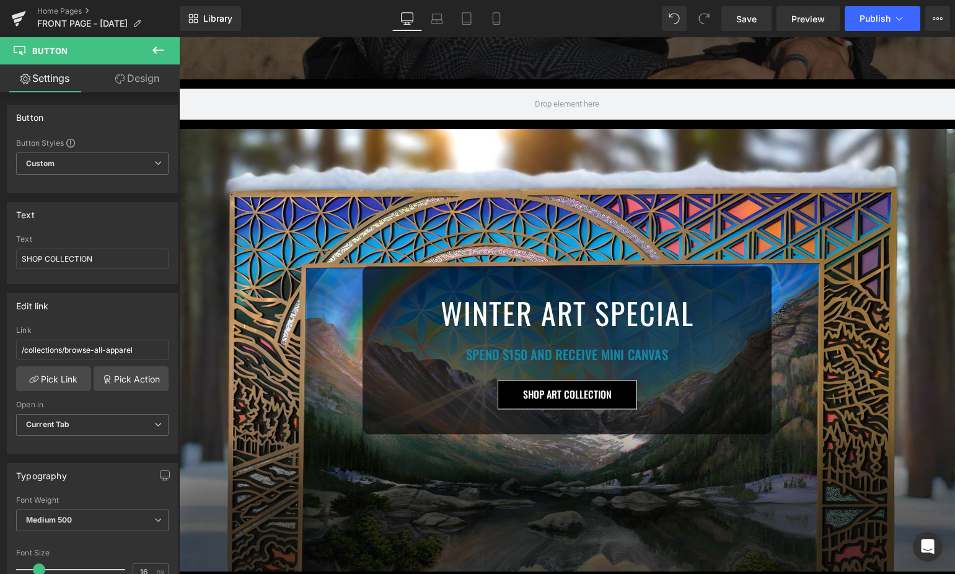
scroll to position [492, 0]
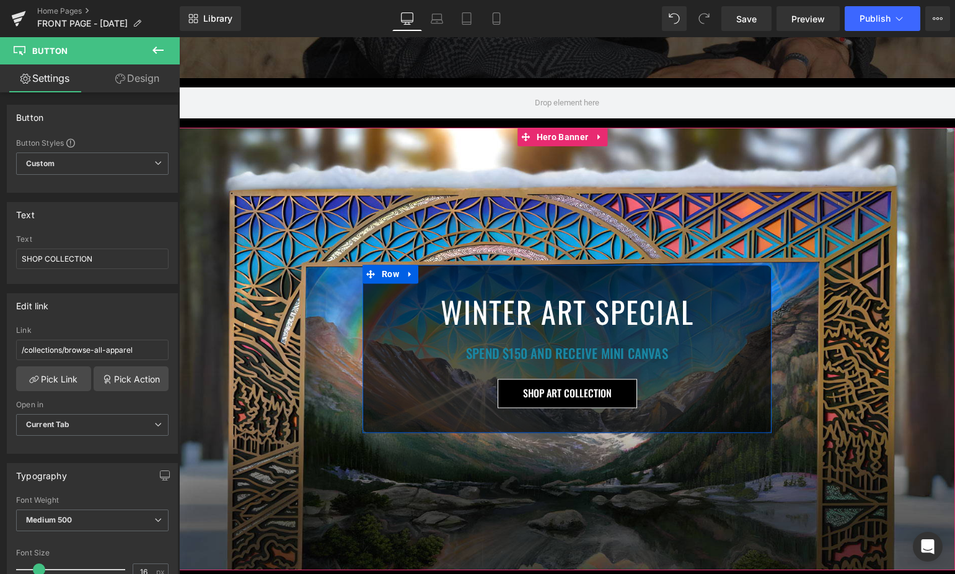
click at [552, 305] on span "Heading" at bounding box center [560, 312] width 33 height 15
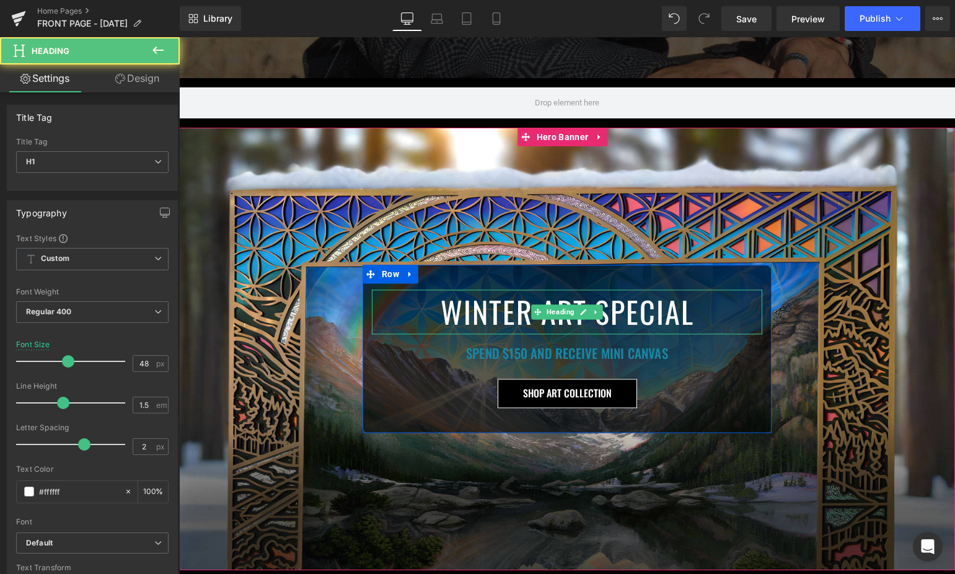
click at [480, 308] on h1 "WINTER ART SPECIAL" at bounding box center [567, 312] width 391 height 45
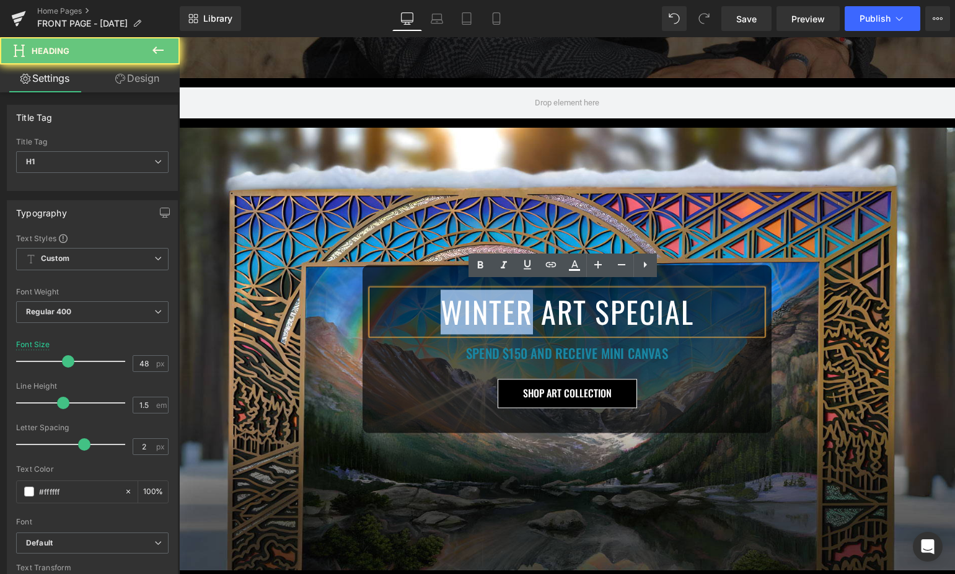
click at [480, 308] on h1 "WINTER ART SPECIAL" at bounding box center [567, 312] width 391 height 45
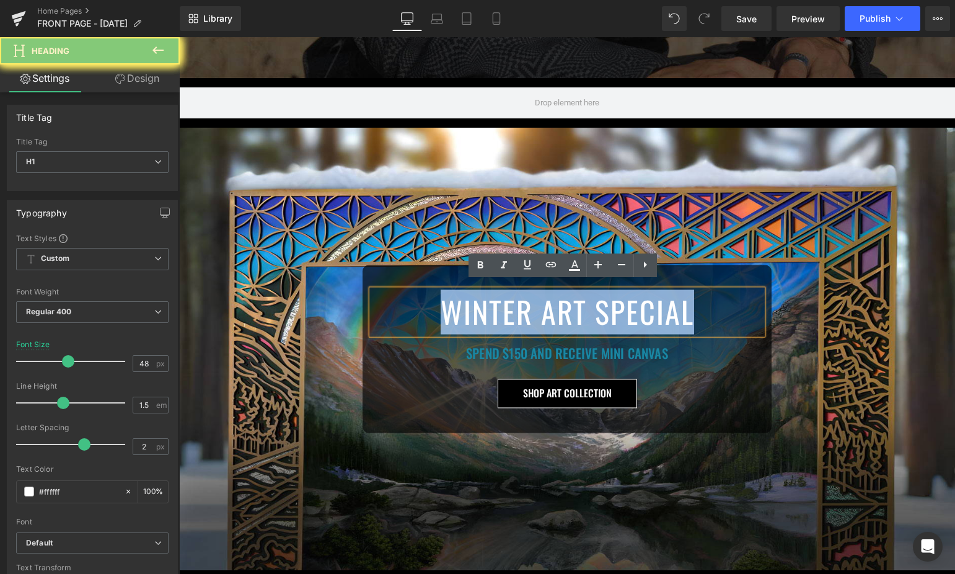
click at [480, 308] on h1 "WINTER ART SPECIAL" at bounding box center [567, 312] width 391 height 45
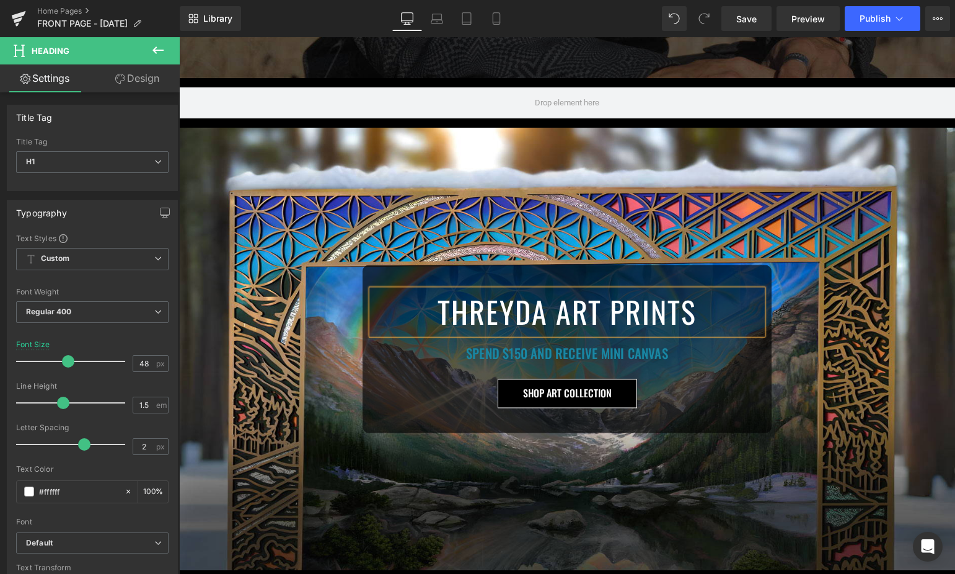
click at [482, 345] on h1 "SPEND $150 AND RECEIVE MINI CANVAS" at bounding box center [567, 354] width 391 height 20
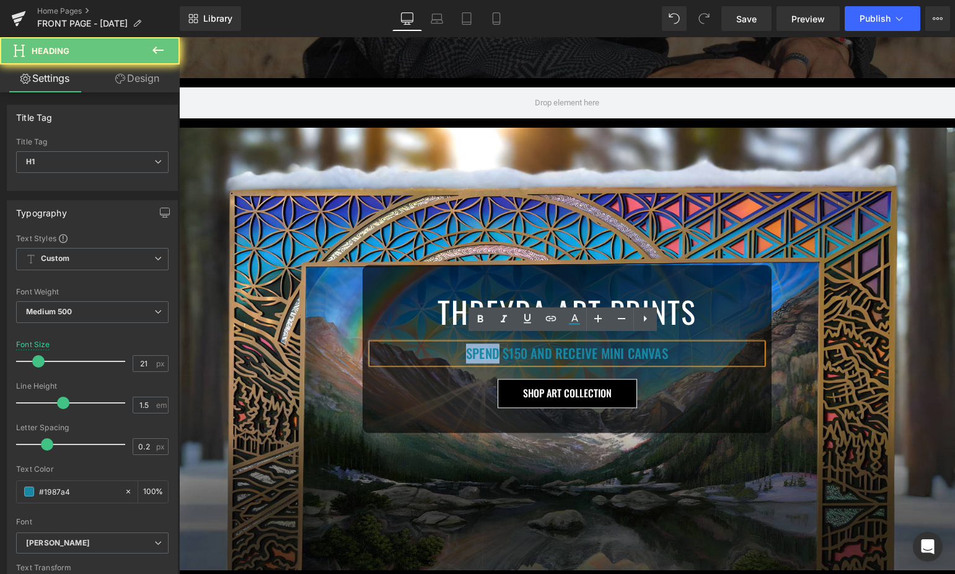
click at [482, 345] on h1 "SPEND $150 AND RECEIVE MINI CANVAS" at bounding box center [567, 354] width 391 height 20
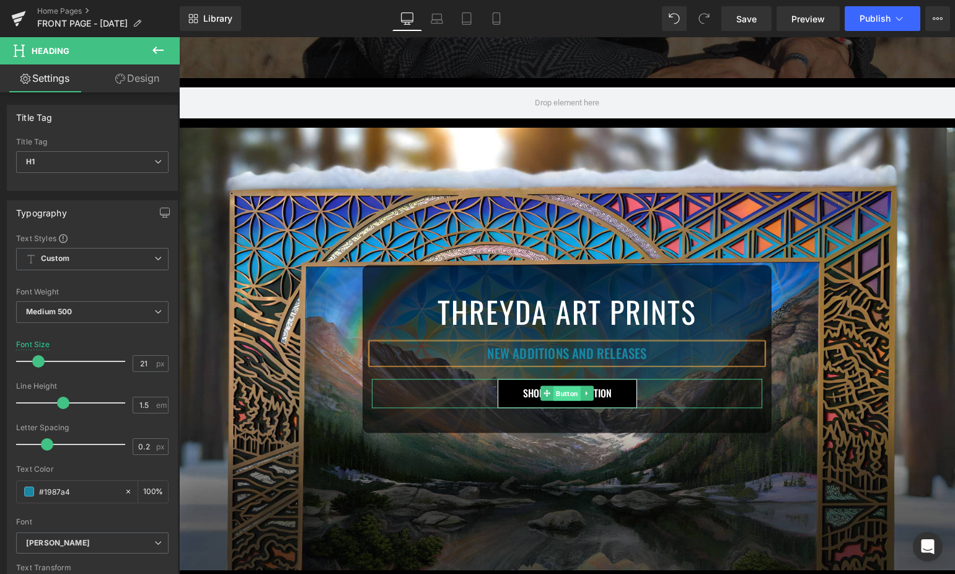
click at [561, 387] on span "Button" at bounding box center [567, 394] width 27 height 15
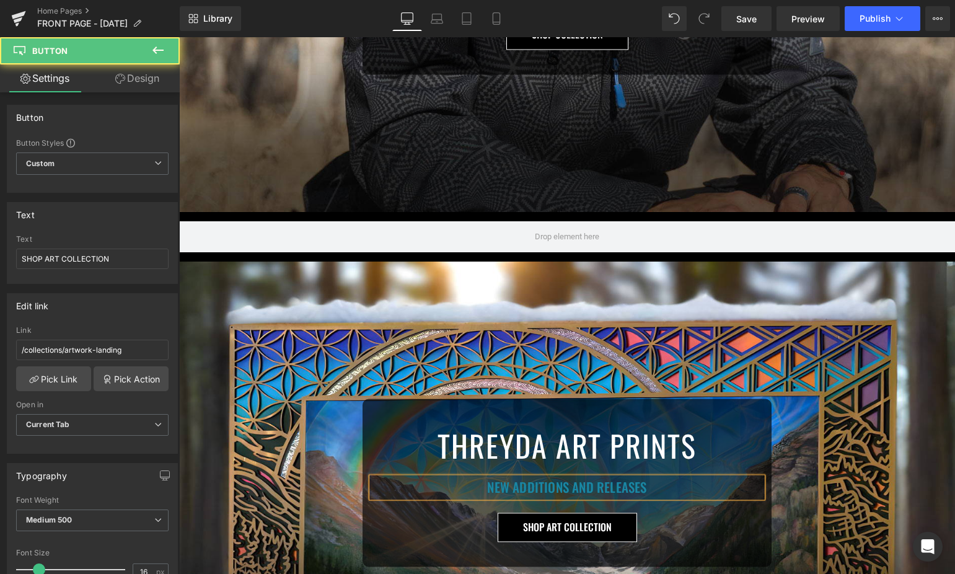
scroll to position [0, 0]
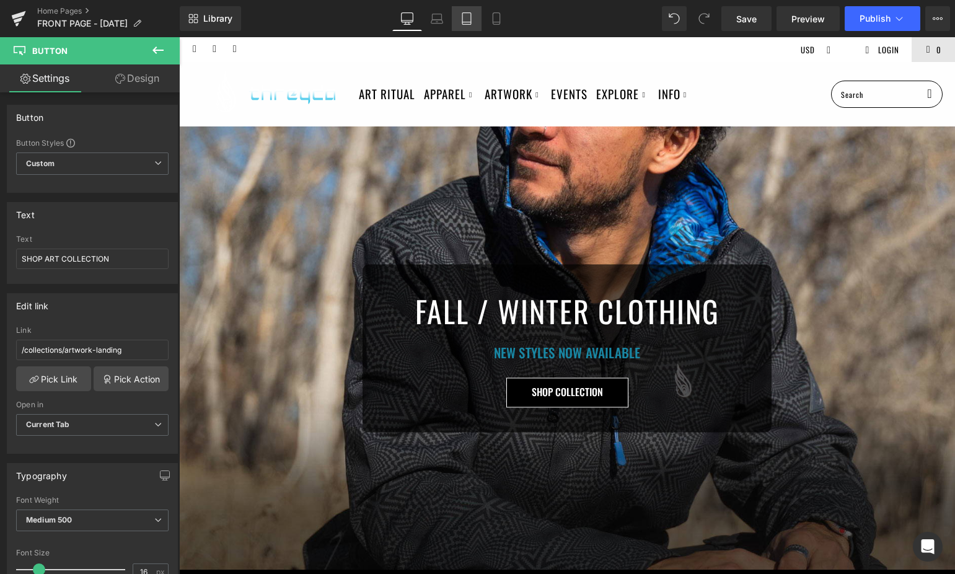
click at [465, 15] on icon at bounding box center [467, 18] width 12 height 12
type input "100"
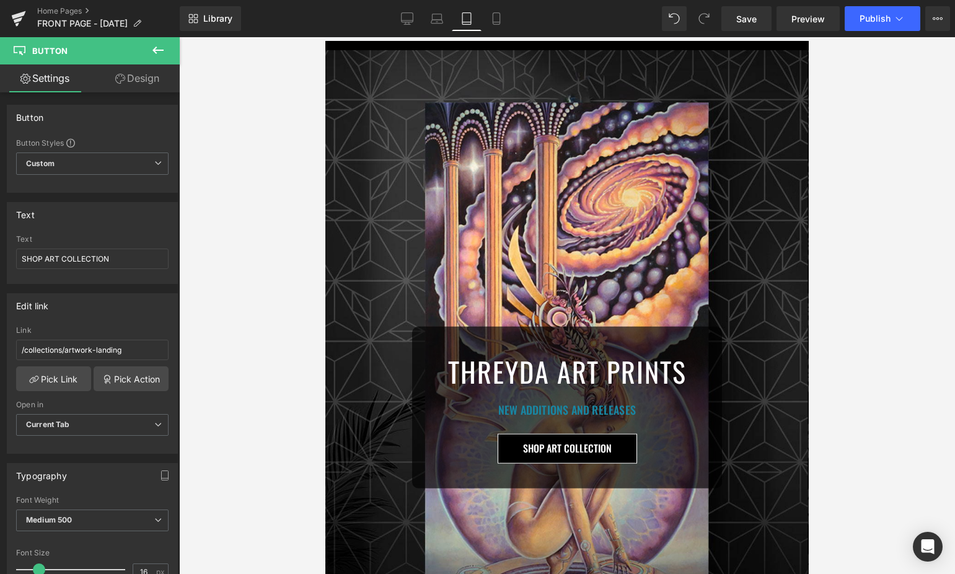
scroll to position [779, 0]
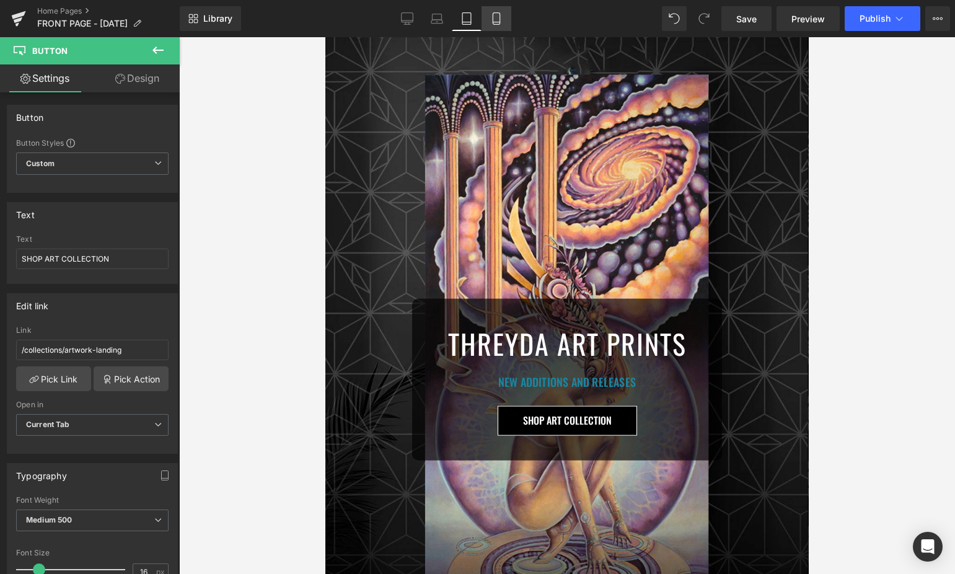
click at [500, 14] on icon at bounding box center [496, 18] width 12 height 12
type input "100"
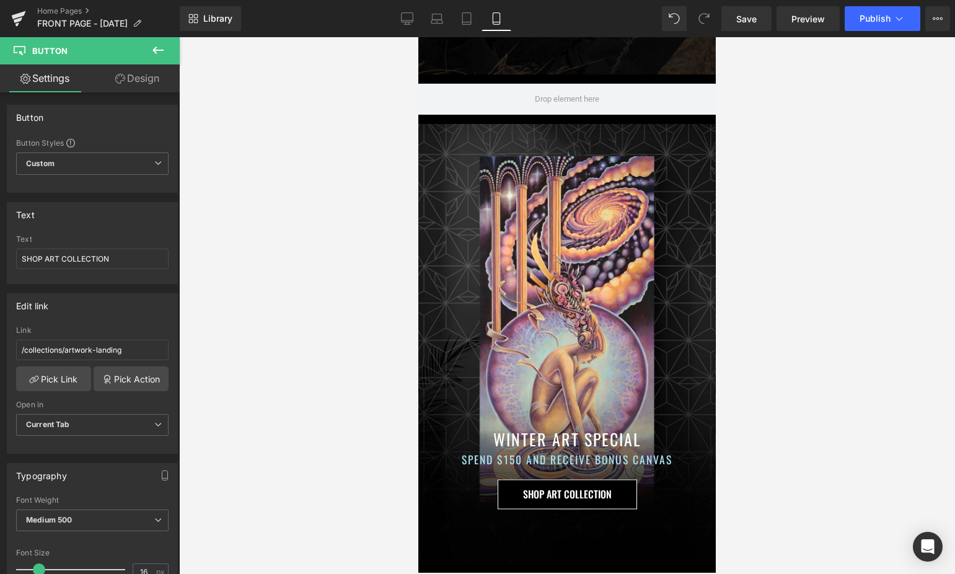
scroll to position [409, 0]
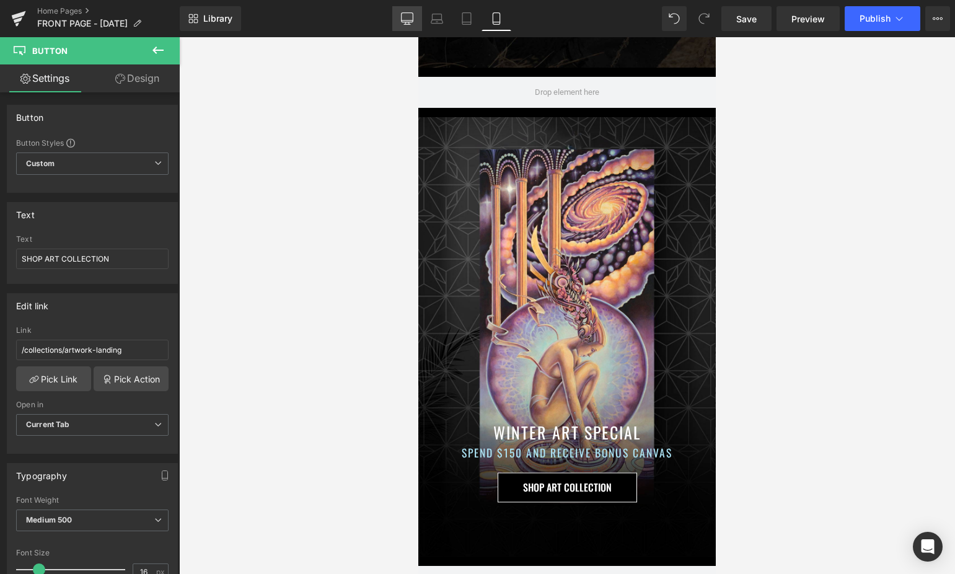
click at [411, 16] on icon at bounding box center [407, 18] width 12 height 12
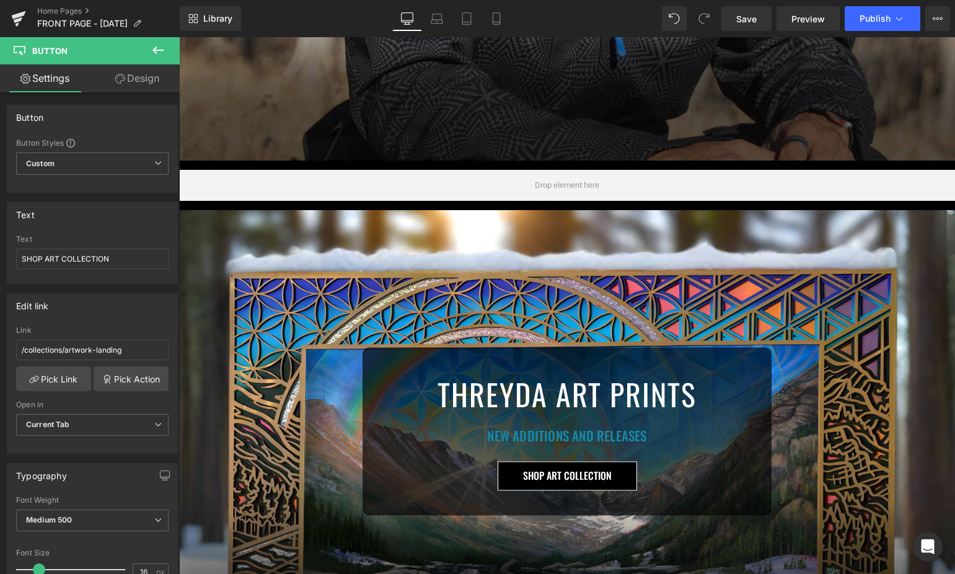
type input "100"
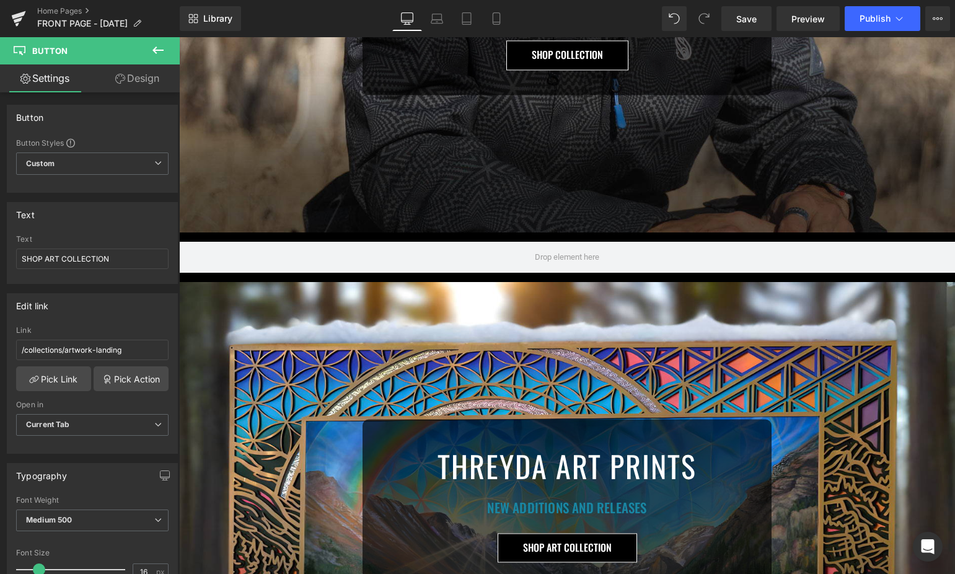
scroll to position [84, 0]
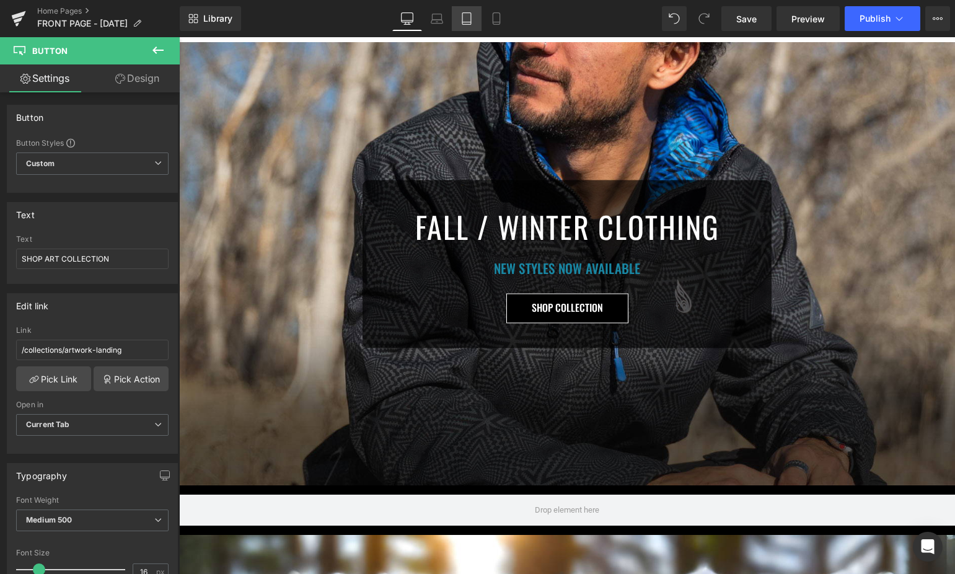
click at [468, 14] on icon at bounding box center [467, 18] width 12 height 12
type input "100"
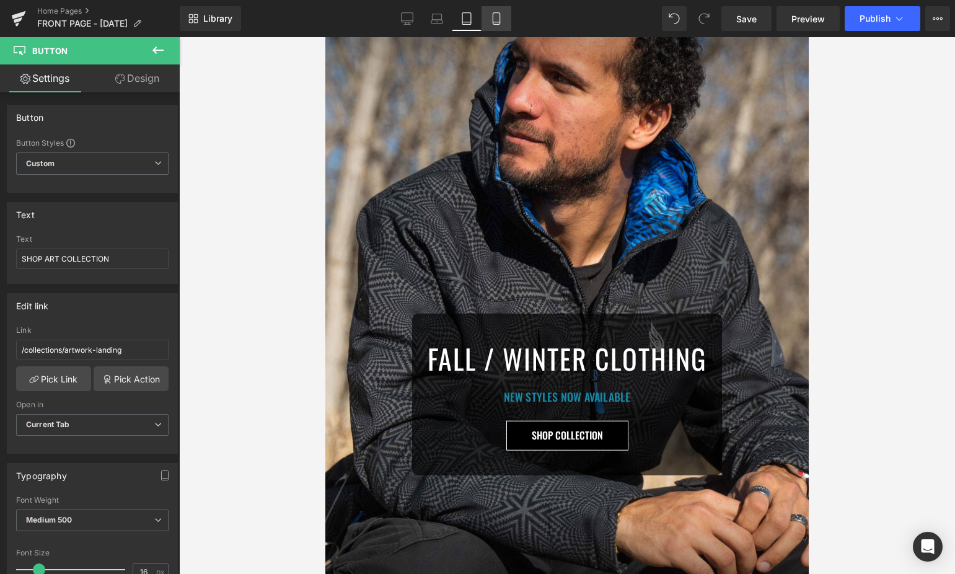
click at [497, 14] on icon at bounding box center [496, 18] width 12 height 12
type input "100"
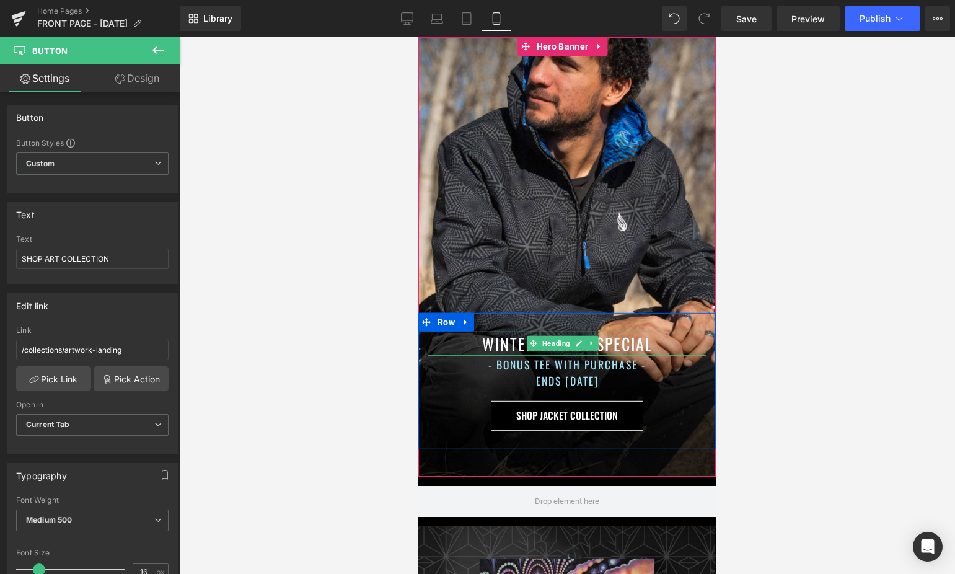
click at [512, 334] on h1 "WINTER JACKET SPECIAL" at bounding box center [567, 343] width 279 height 24
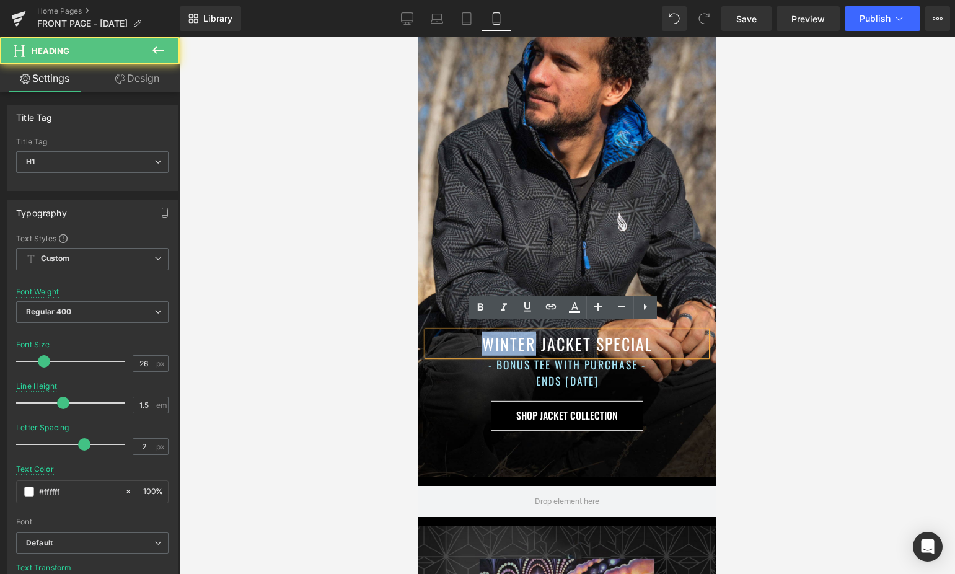
click at [512, 334] on h1 "WINTER JACKET SPECIAL" at bounding box center [567, 343] width 279 height 24
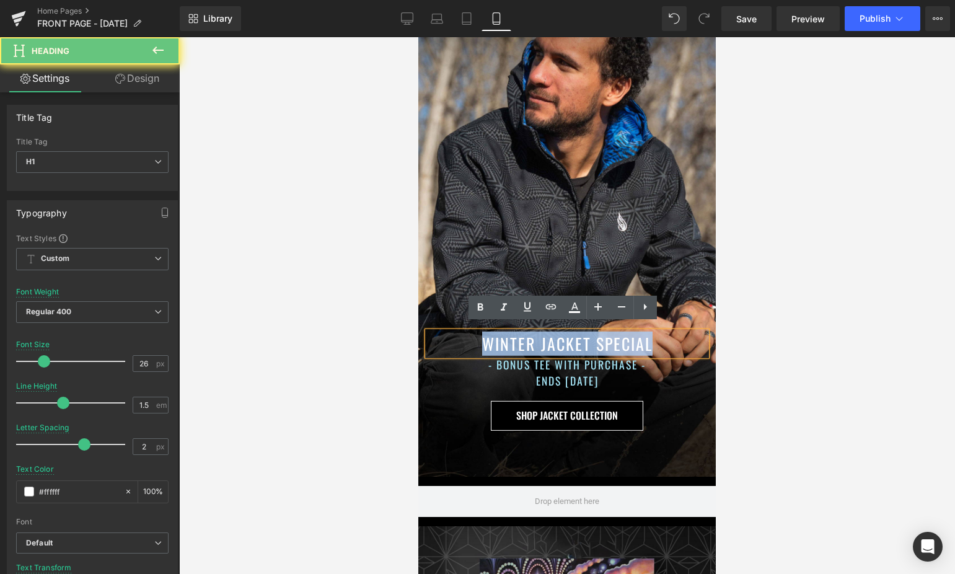
click at [512, 334] on h1 "WINTER JACKET SPECIAL" at bounding box center [567, 343] width 279 height 24
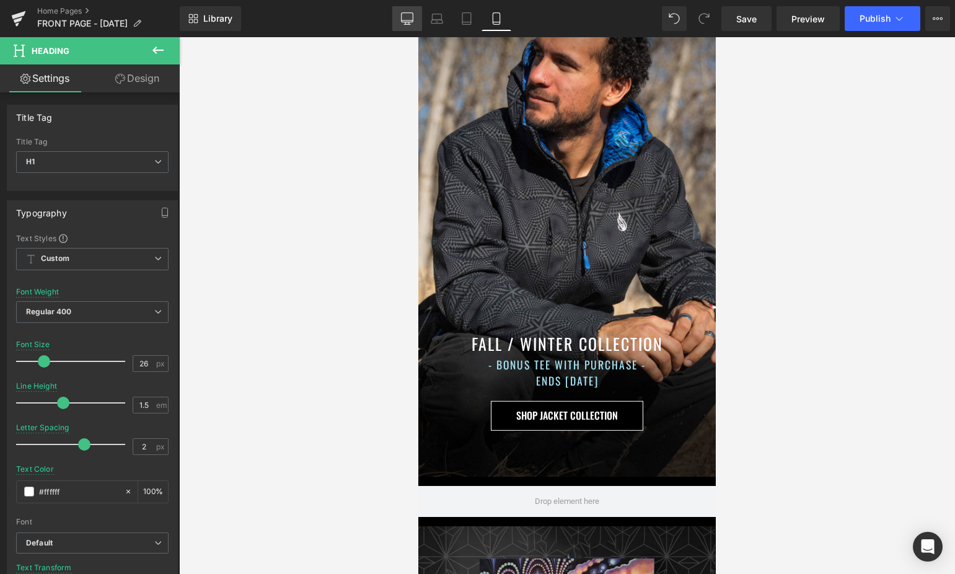
click at [410, 19] on icon at bounding box center [407, 18] width 12 height 12
type input "36"
type input "#333333"
type input "100"
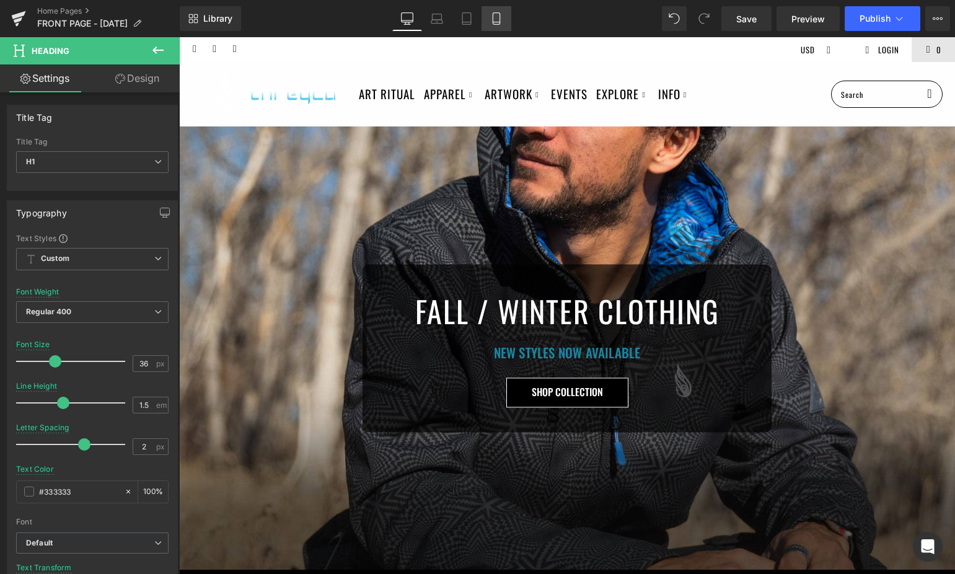
click at [496, 15] on icon at bounding box center [496, 18] width 12 height 12
type input "26"
type input "#ffffff"
type input "100"
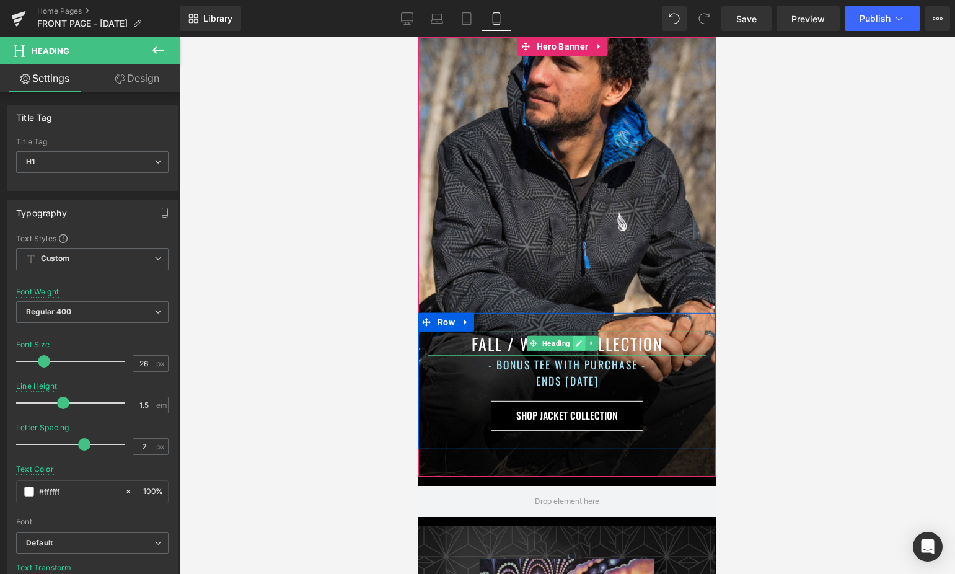
click at [578, 340] on icon at bounding box center [578, 343] width 7 height 7
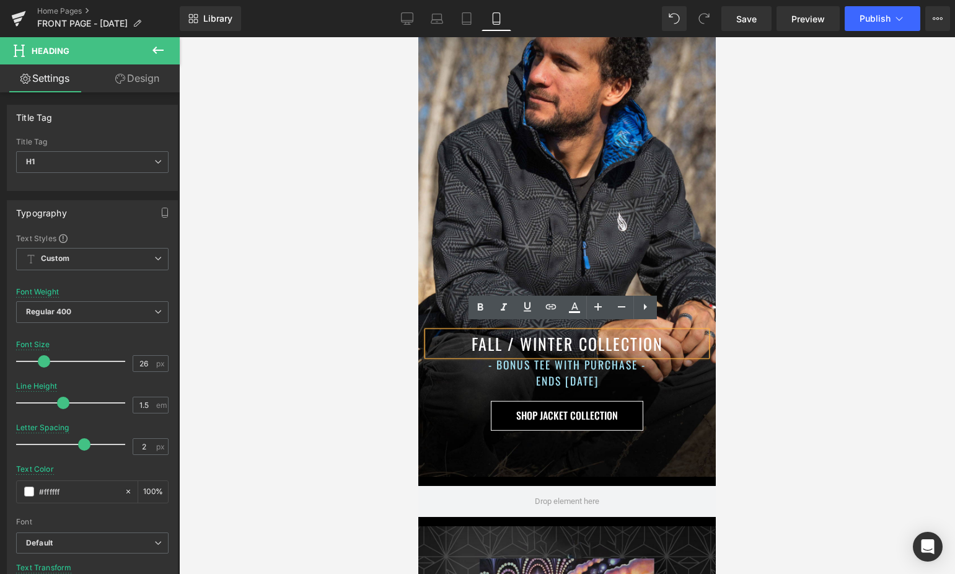
click at [631, 334] on h1 "FALL / WINTER COLLECTION" at bounding box center [567, 343] width 279 height 24
drag, startPoint x: 655, startPoint y: 334, endPoint x: 585, endPoint y: 337, distance: 69.5
click at [585, 337] on h1 "FALL / WINTER COLLECTION" at bounding box center [567, 343] width 279 height 24
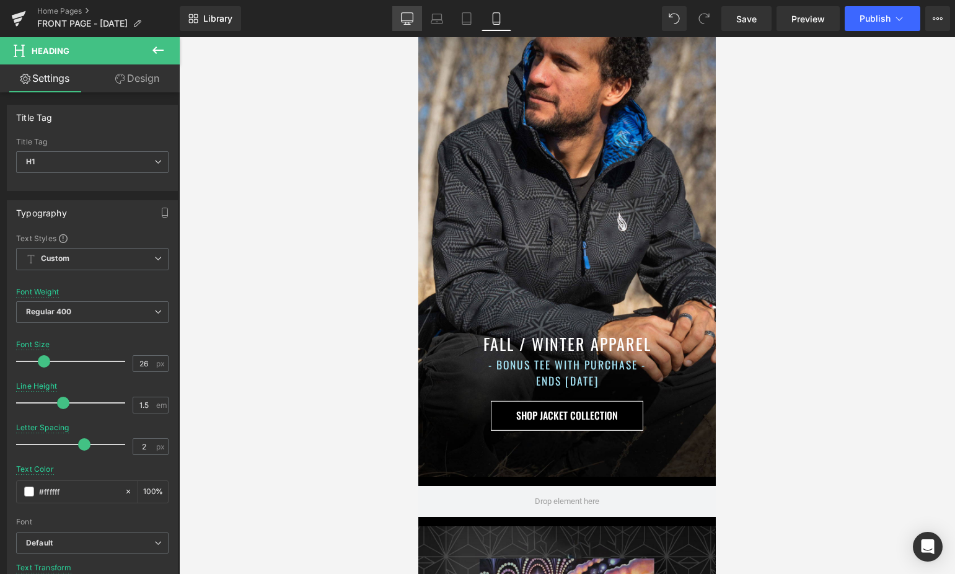
click at [401, 20] on icon at bounding box center [407, 18] width 12 height 12
type input "36"
type input "#333333"
type input "100"
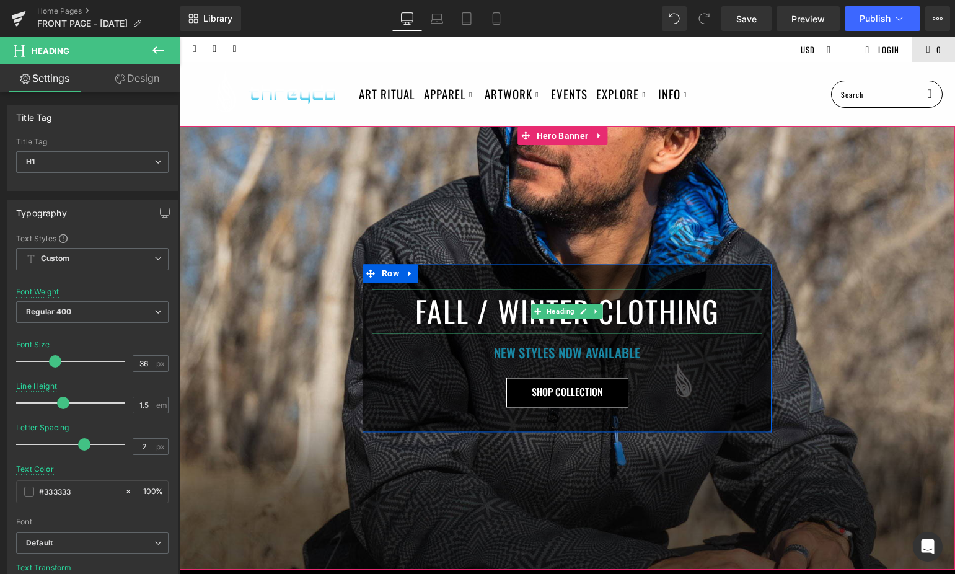
click at [604, 306] on h1 "FALL / WINTER CLOTHING" at bounding box center [567, 311] width 391 height 45
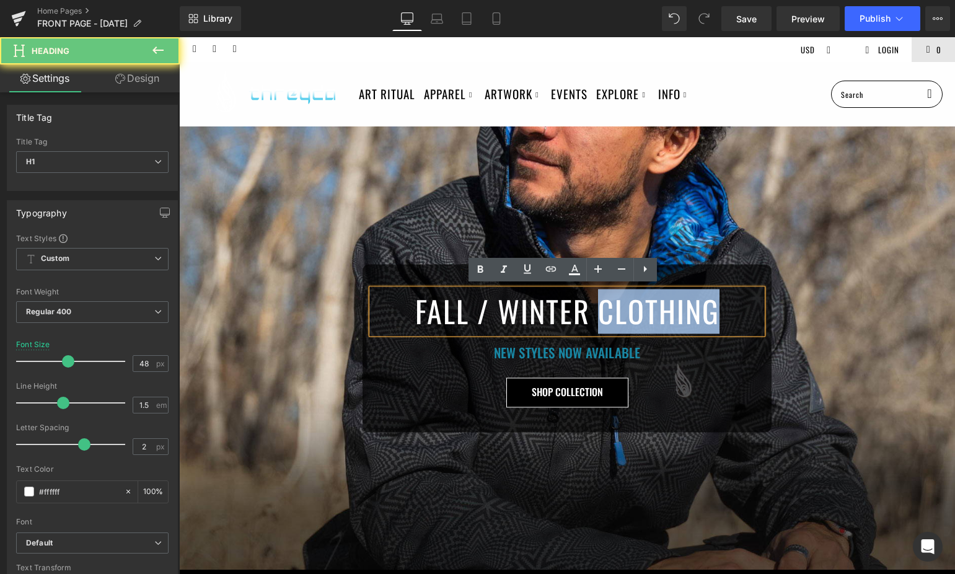
click at [604, 306] on h1 "FALL / WINTER CLOTHING" at bounding box center [567, 311] width 391 height 45
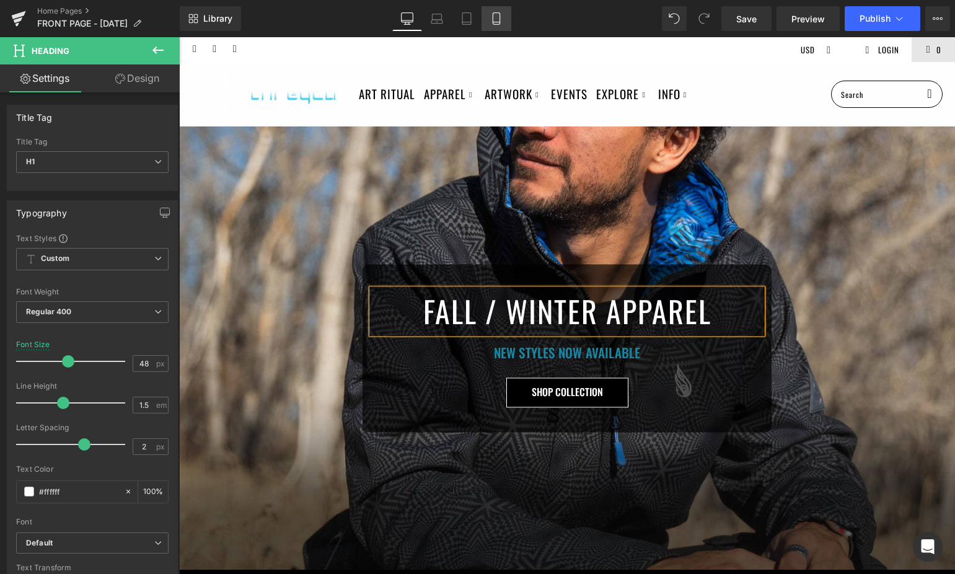
click at [492, 16] on icon at bounding box center [496, 18] width 12 height 12
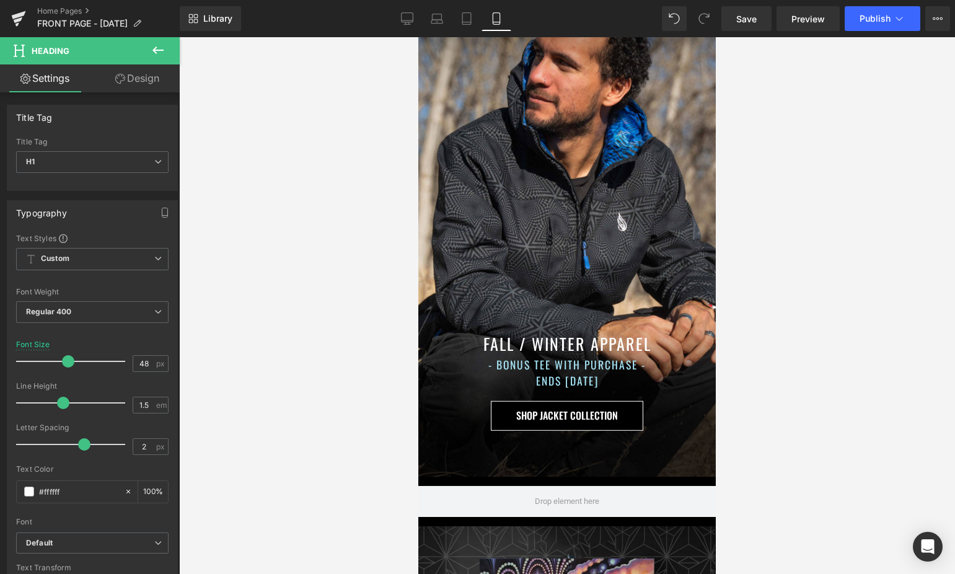
type input "100"
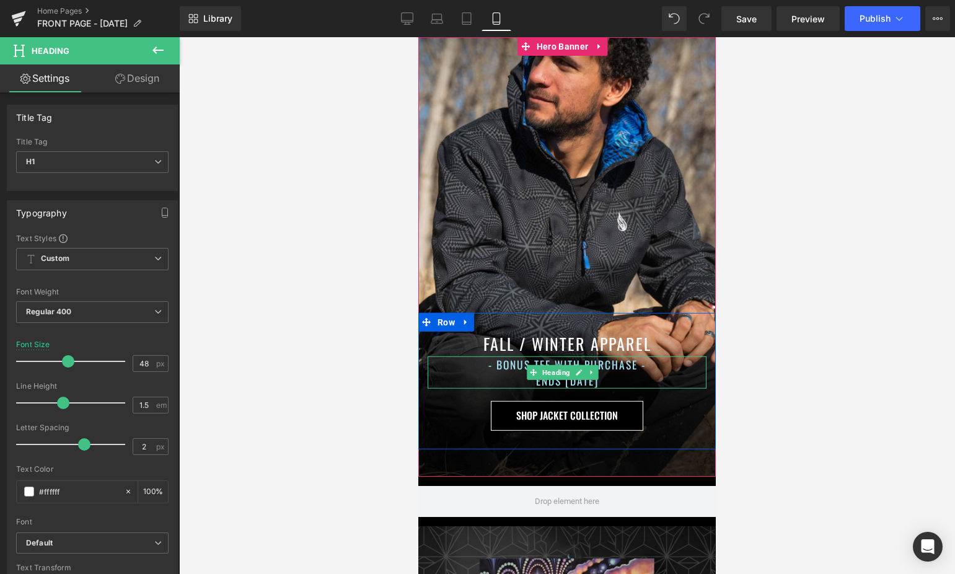
click at [512, 363] on h1 "- BONUS TEE WITH PURCHASE - ENDS [DATE]" at bounding box center [567, 372] width 279 height 33
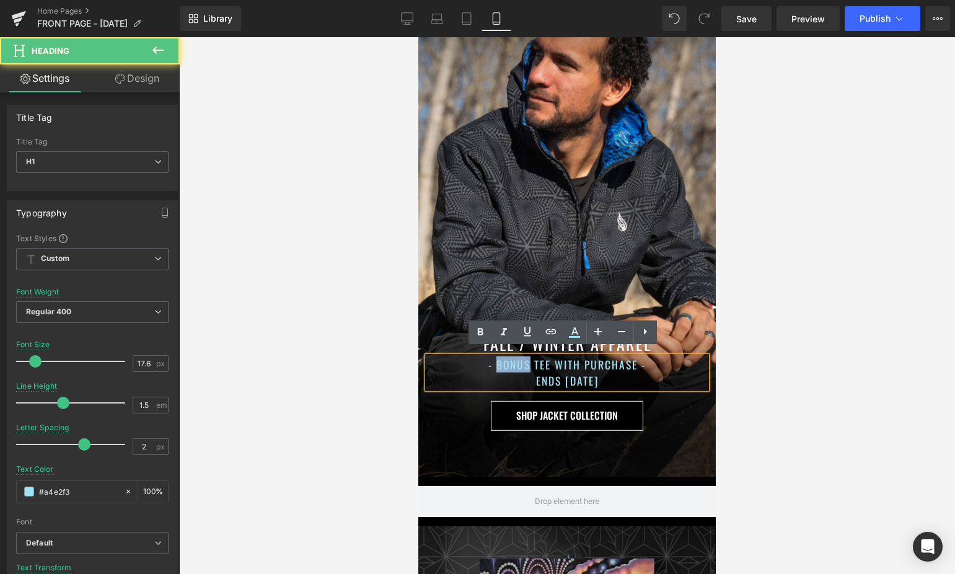
click at [512, 363] on h1 "- BONUS TEE WITH PURCHASE - ENDS [DATE]" at bounding box center [567, 372] width 279 height 33
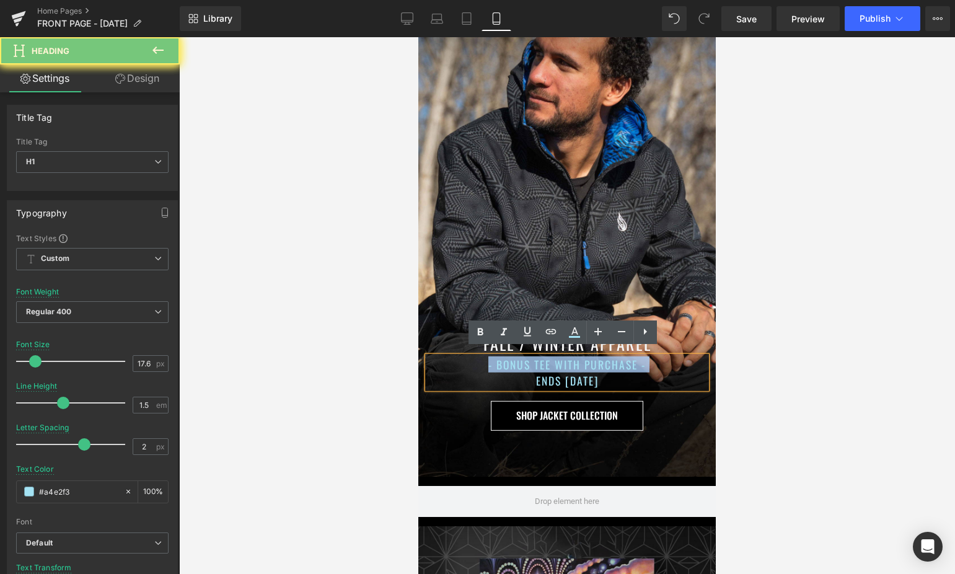
click at [512, 363] on h1 "- BONUS TEE WITH PURCHASE - ENDS [DATE]" at bounding box center [567, 372] width 279 height 33
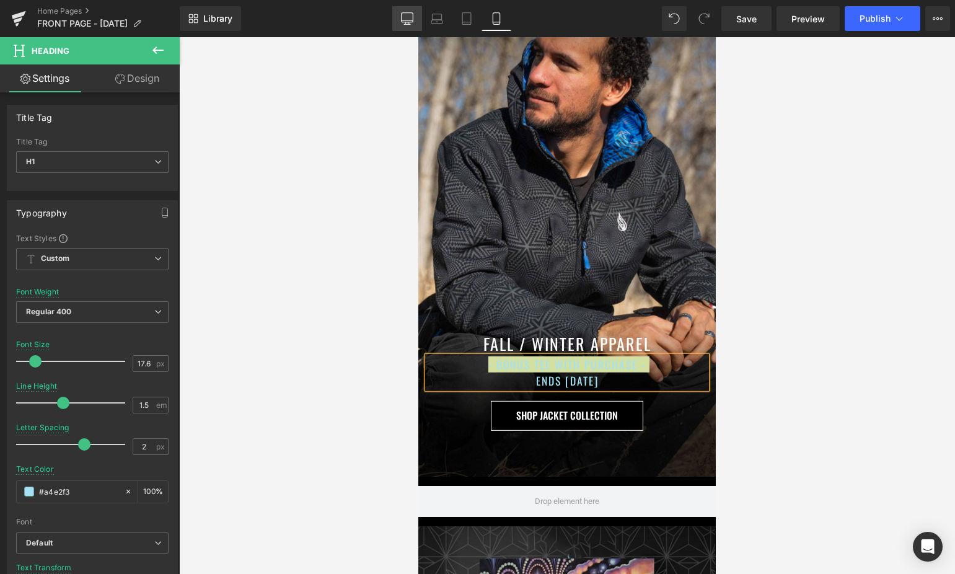
click at [413, 18] on icon at bounding box center [407, 17] width 12 height 9
type input "36"
type input "#333333"
type input "100"
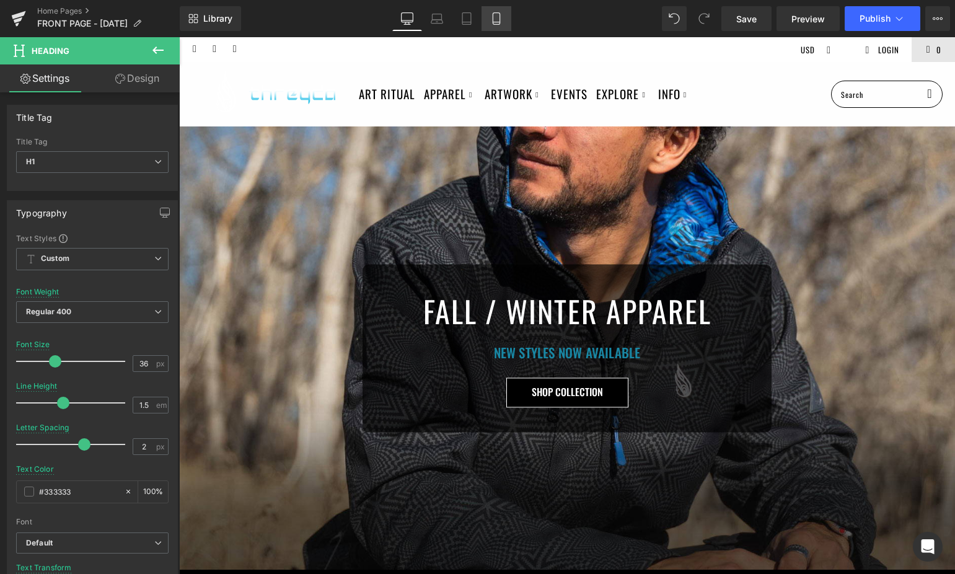
click at [499, 19] on icon at bounding box center [496, 18] width 12 height 12
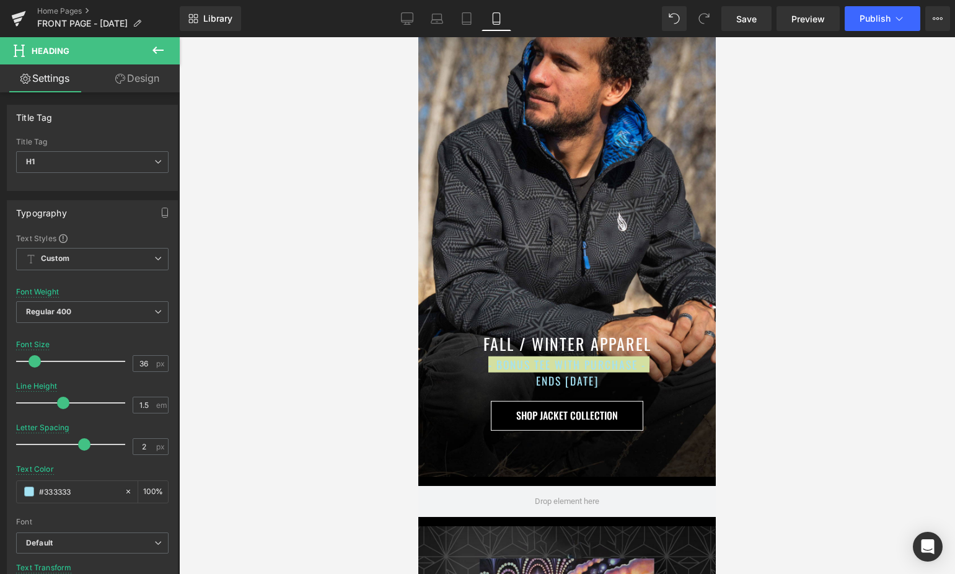
type input "17.6"
type input "#a4e2f3"
type input "100"
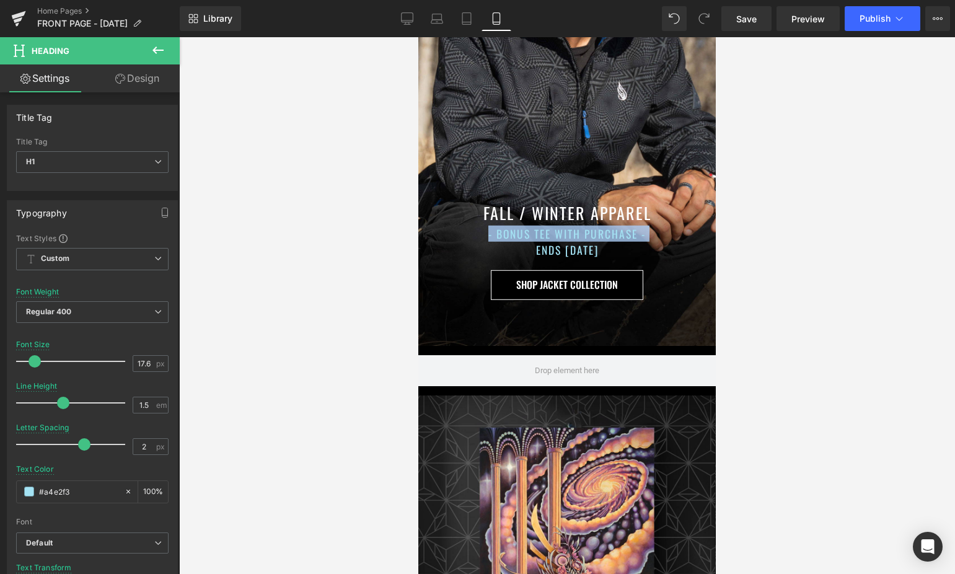
click at [583, 241] on link at bounding box center [579, 241] width 13 height 15
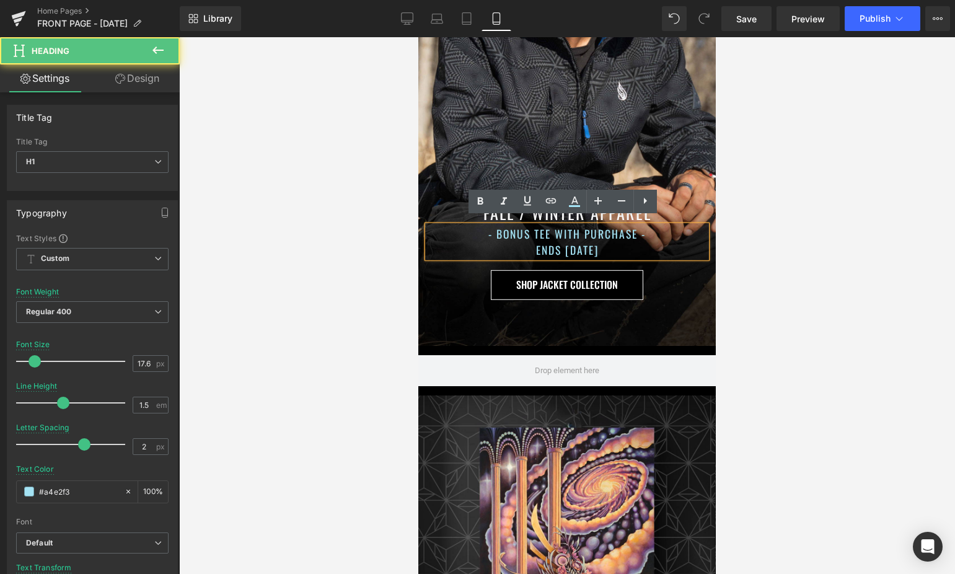
click at [621, 243] on h1 "- BONUS TEE WITH PURCHASE - ENDS [DATE]" at bounding box center [567, 241] width 279 height 33
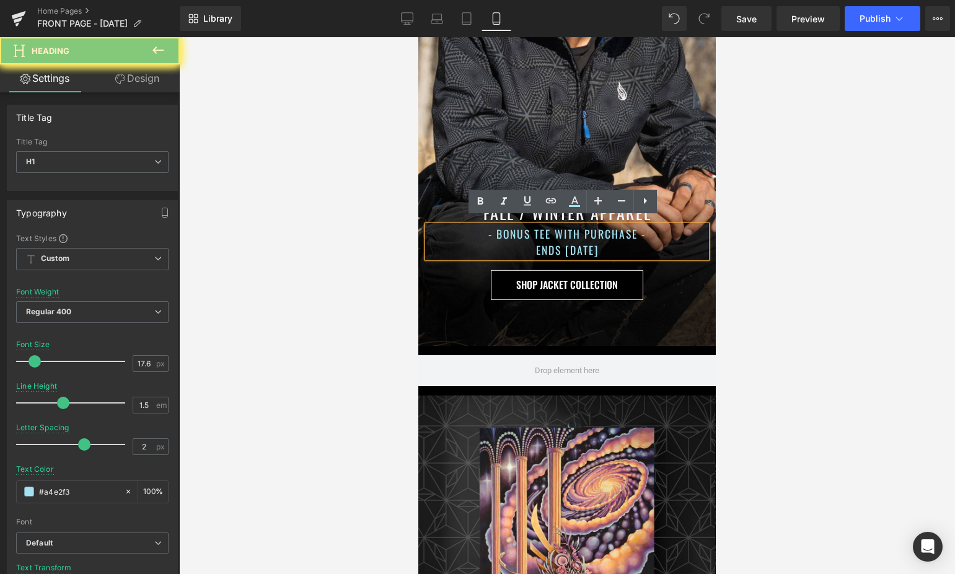
click at [621, 243] on h1 "- BONUS TEE WITH PURCHASE - ENDS [DATE]" at bounding box center [567, 241] width 279 height 33
click at [630, 243] on h1 "- BONUS TEE WITH PURCHASE - ENDS [DATE]" at bounding box center [567, 241] width 279 height 33
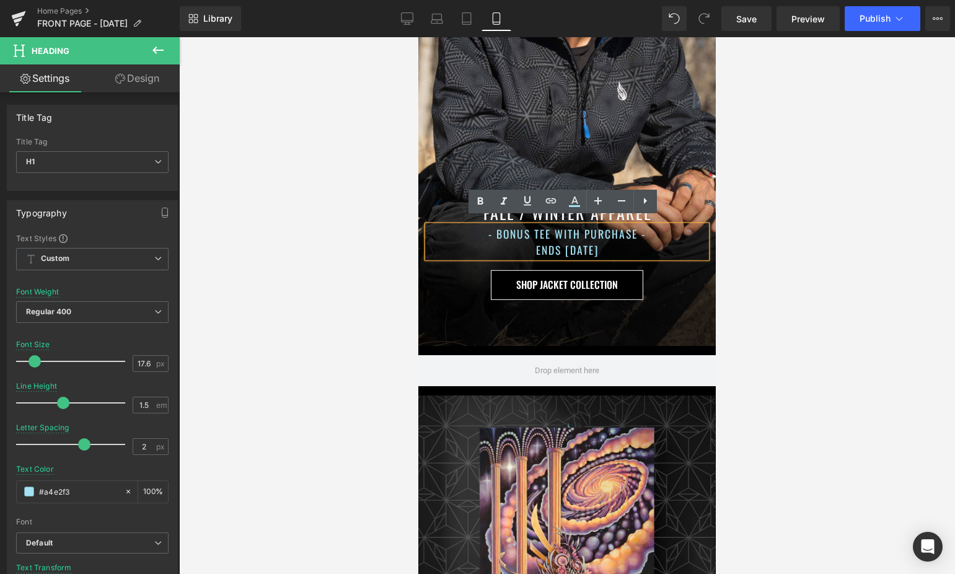
drag, startPoint x: 640, startPoint y: 241, endPoint x: 451, endPoint y: 223, distance: 190.6
click at [451, 225] on h1 "- BONUS TEE WITH PURCHASE - ENDS [DATE]" at bounding box center [567, 241] width 279 height 33
click at [621, 224] on h1 "FALL / WINTER APPAREL" at bounding box center [567, 212] width 279 height 24
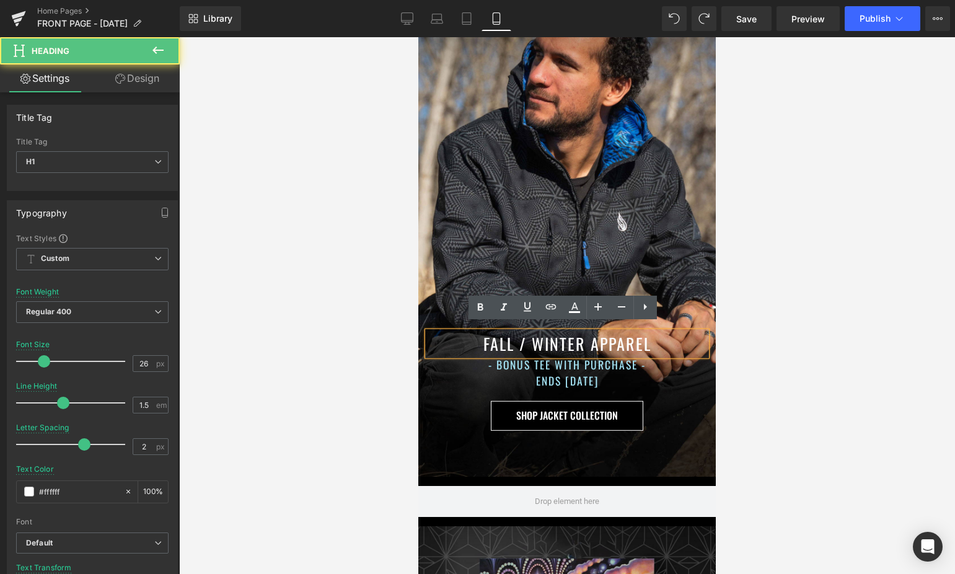
click at [612, 384] on div "FALL / WINTER APPAREL Heading - BONUS TEE WITH PURCHASE - ENDS [DATE] Heading S…" at bounding box center [567, 387] width 298 height 112
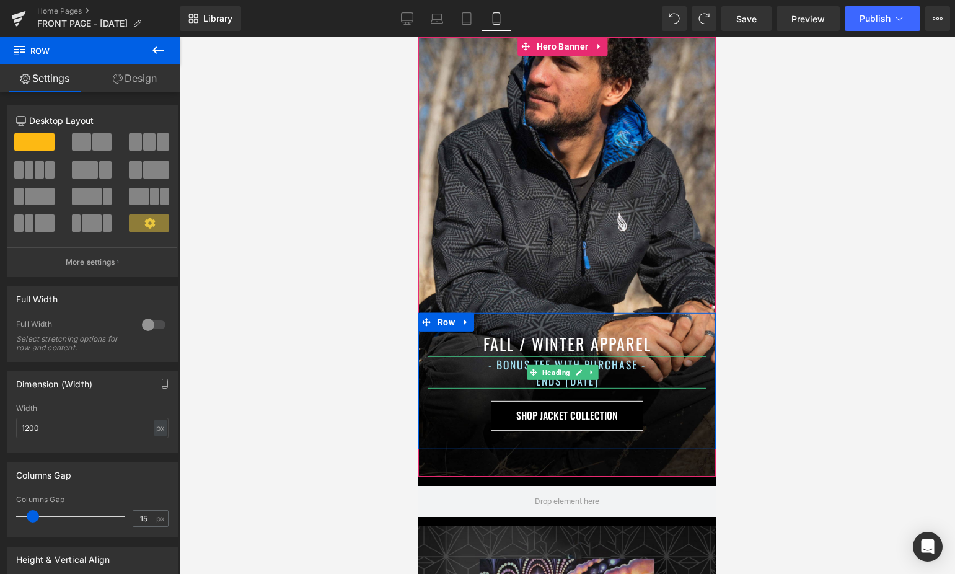
click at [619, 376] on h1 "- BONUS TEE WITH PURCHASE - ENDS [DATE]" at bounding box center [567, 372] width 279 height 33
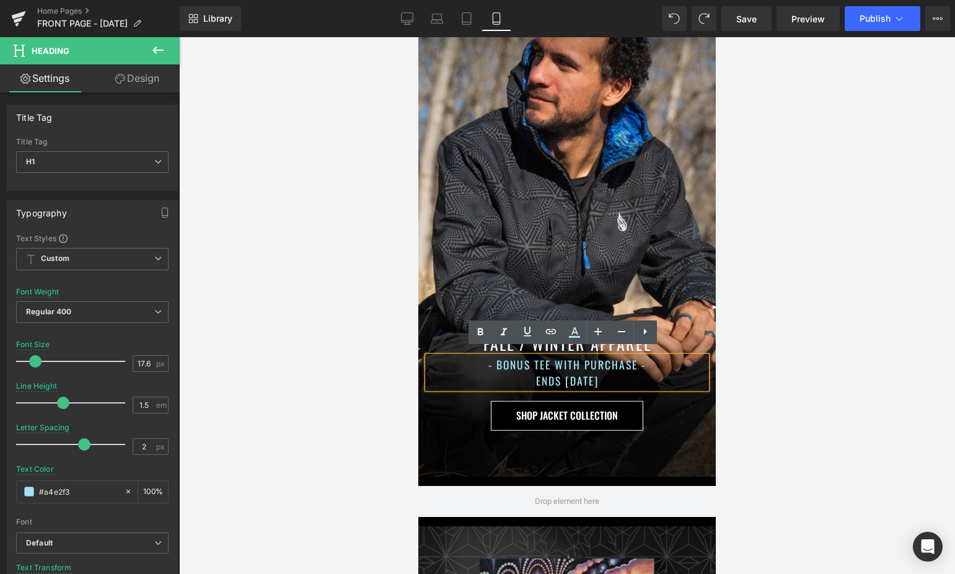
drag, startPoint x: 619, startPoint y: 374, endPoint x: 451, endPoint y: 353, distance: 170.0
click at [451, 356] on h1 "- BONUS TEE WITH PURCHASE - ENDS [DATE]" at bounding box center [567, 372] width 279 height 33
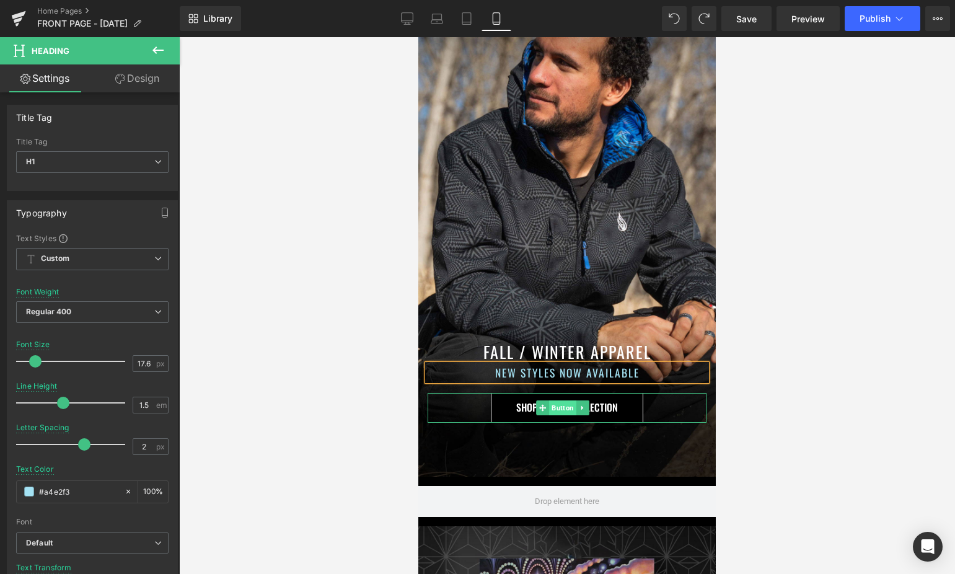
click at [554, 401] on span "Button" at bounding box center [562, 408] width 27 height 15
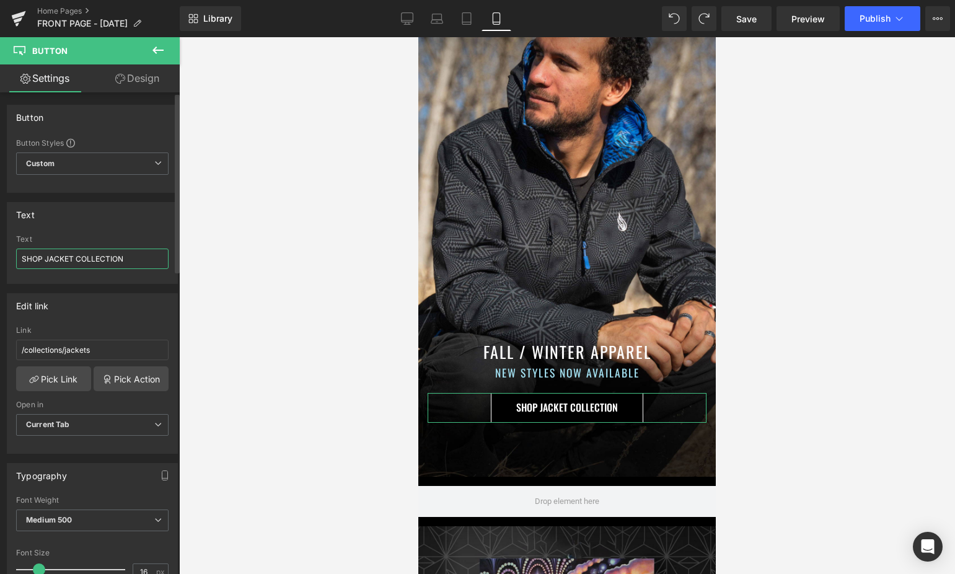
drag, startPoint x: 143, startPoint y: 259, endPoint x: 46, endPoint y: 260, distance: 96.7
click at [46, 260] on input "SHOP JACKET COLLECTION" at bounding box center [92, 259] width 153 height 20
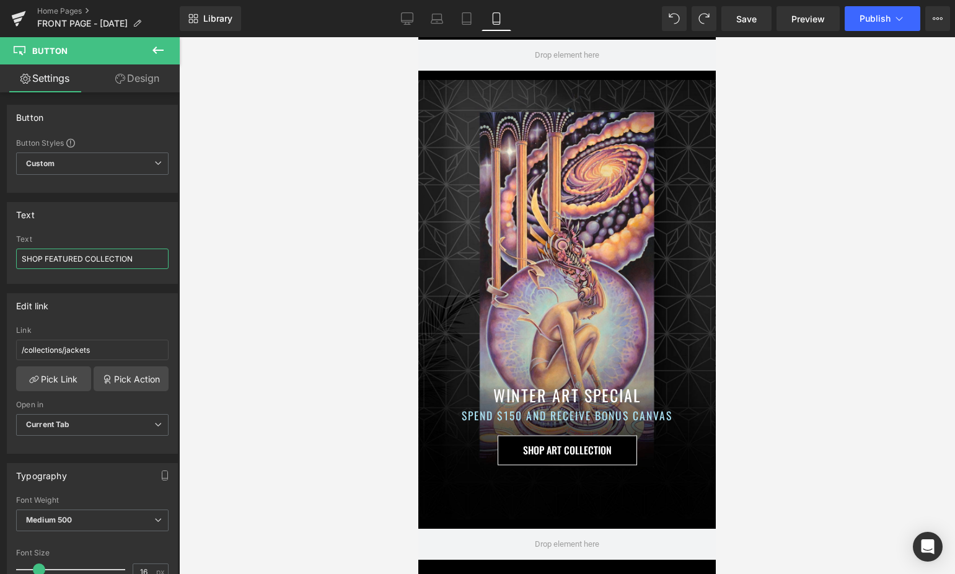
scroll to position [495, 0]
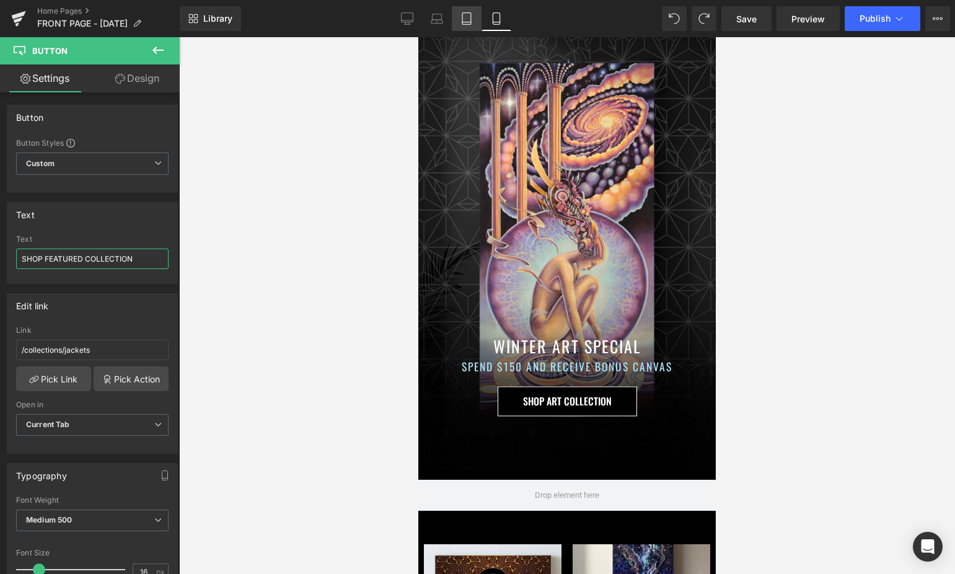
type input "SHOP FEATURED COLLECTION"
click at [471, 22] on icon at bounding box center [467, 18] width 12 height 12
type input "100"
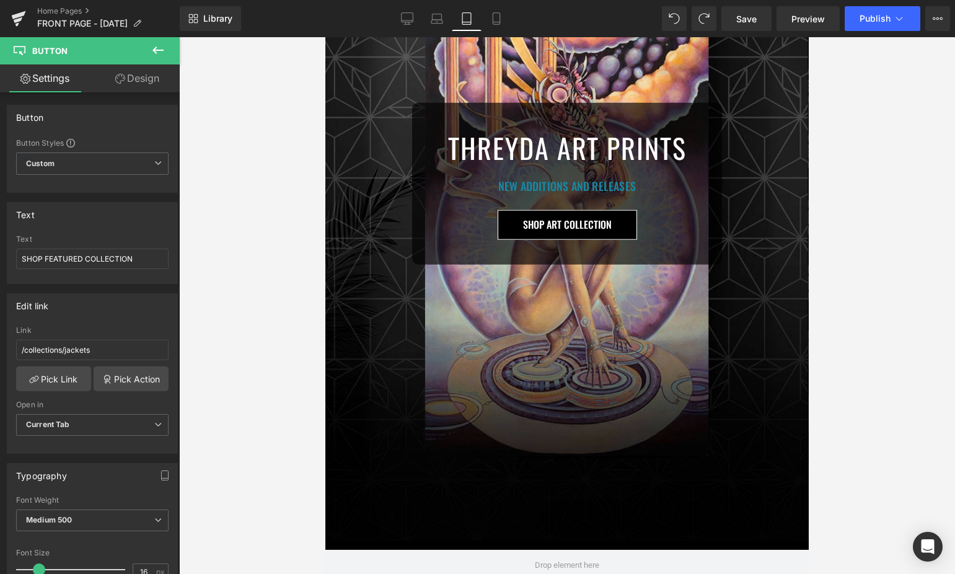
scroll to position [970, 0]
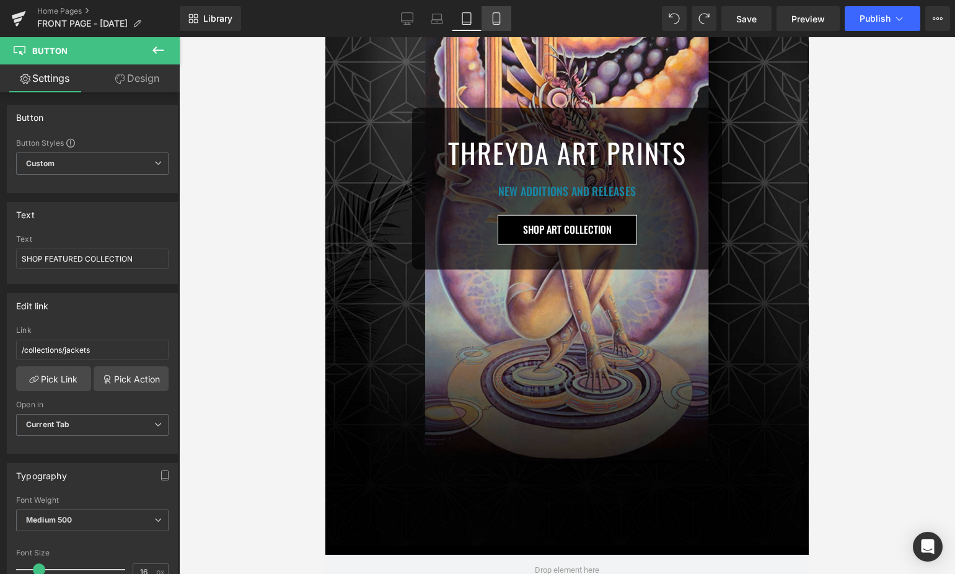
click at [499, 6] on link "Mobile" at bounding box center [497, 18] width 30 height 25
type input "100"
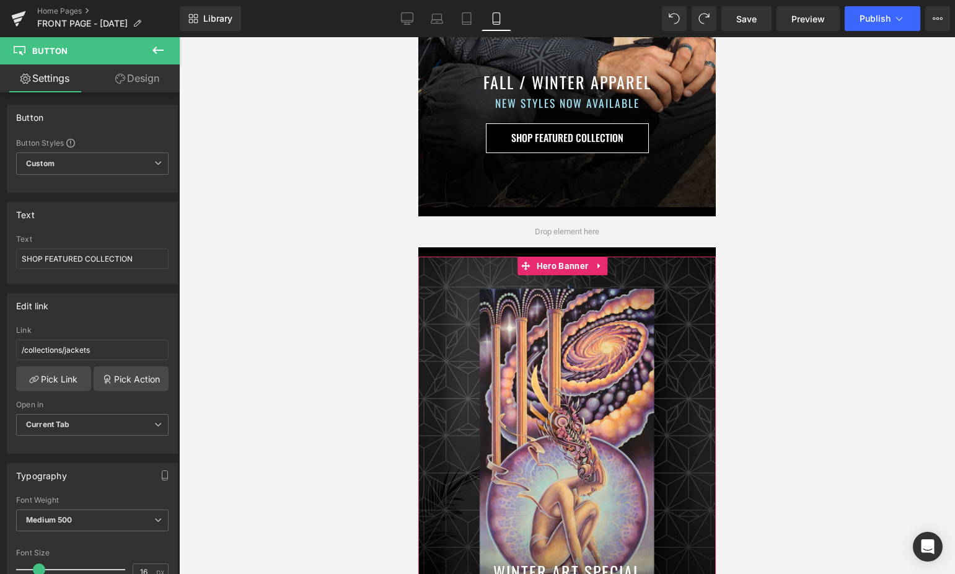
scroll to position [511, 0]
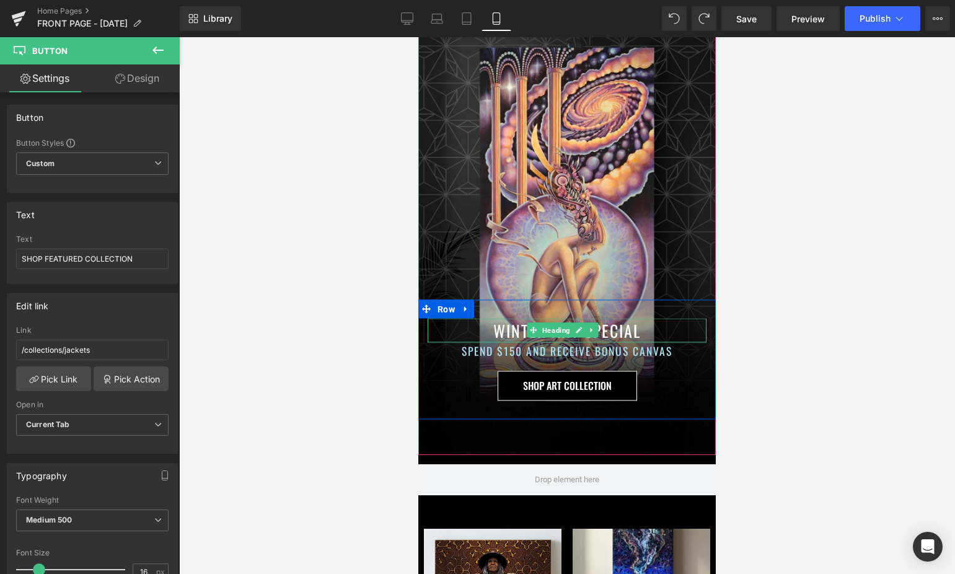
click at [513, 318] on h1 "WINTER ART SPECIAL" at bounding box center [567, 330] width 279 height 24
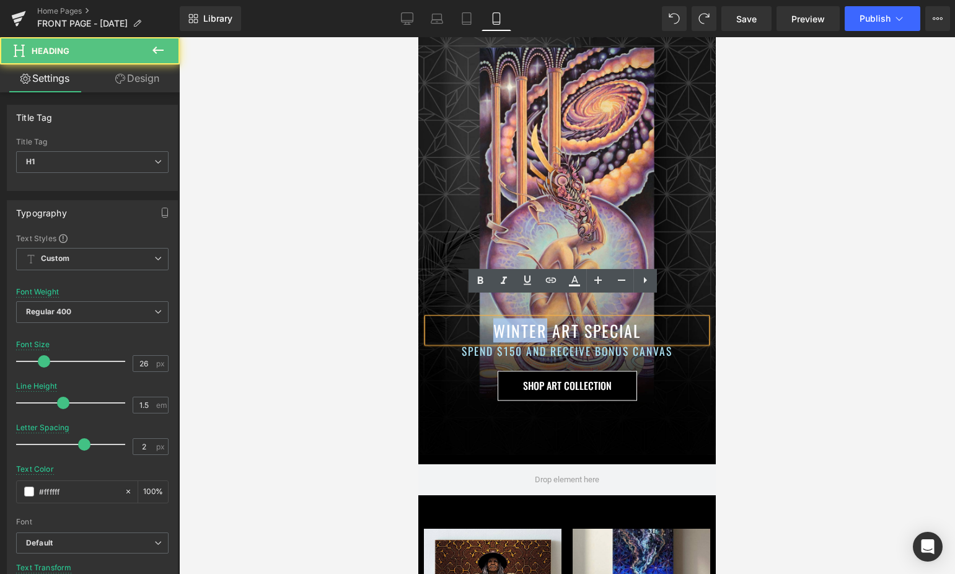
click at [513, 318] on h1 "WINTER ART SPECIAL" at bounding box center [567, 330] width 279 height 24
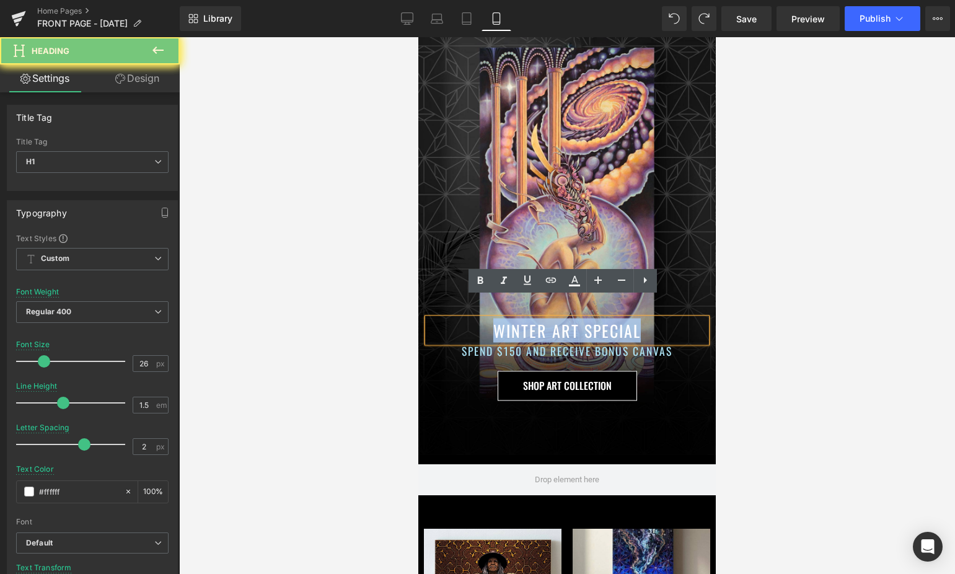
click at [513, 318] on h1 "WINTER ART SPECIAL" at bounding box center [567, 330] width 279 height 24
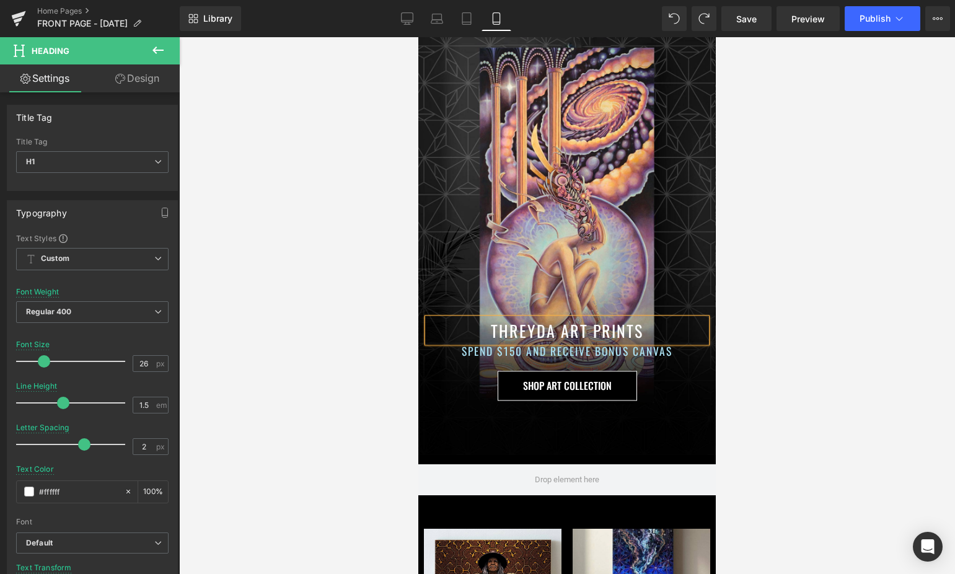
click at [472, 342] on h1 "SPEND $150 AND RECEIVE BONUS CANVAS" at bounding box center [567, 350] width 279 height 16
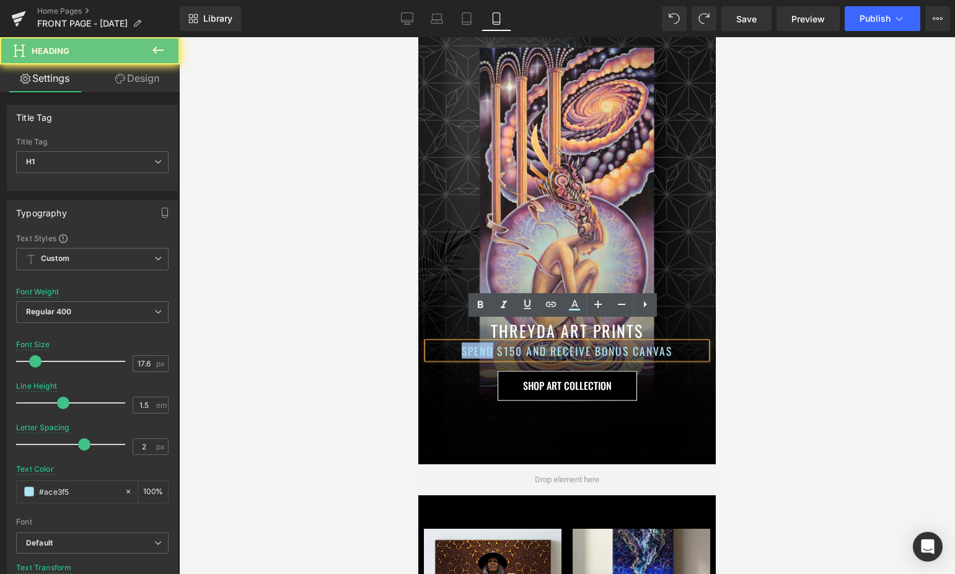
click at [472, 342] on h1 "SPEND $150 AND RECEIVE BONUS CANVAS" at bounding box center [567, 350] width 279 height 16
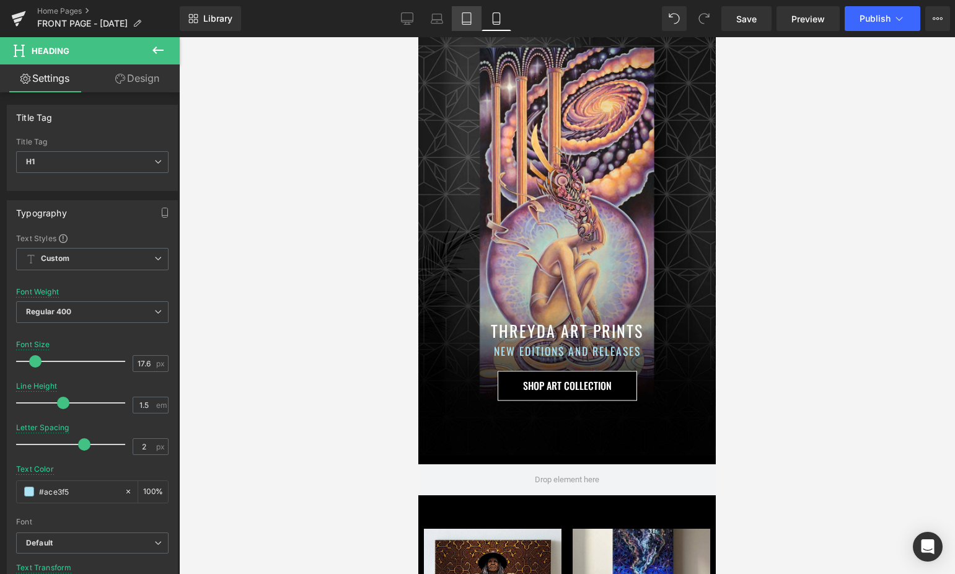
click at [464, 22] on icon at bounding box center [467, 18] width 12 height 12
type input "36"
type input "#333333"
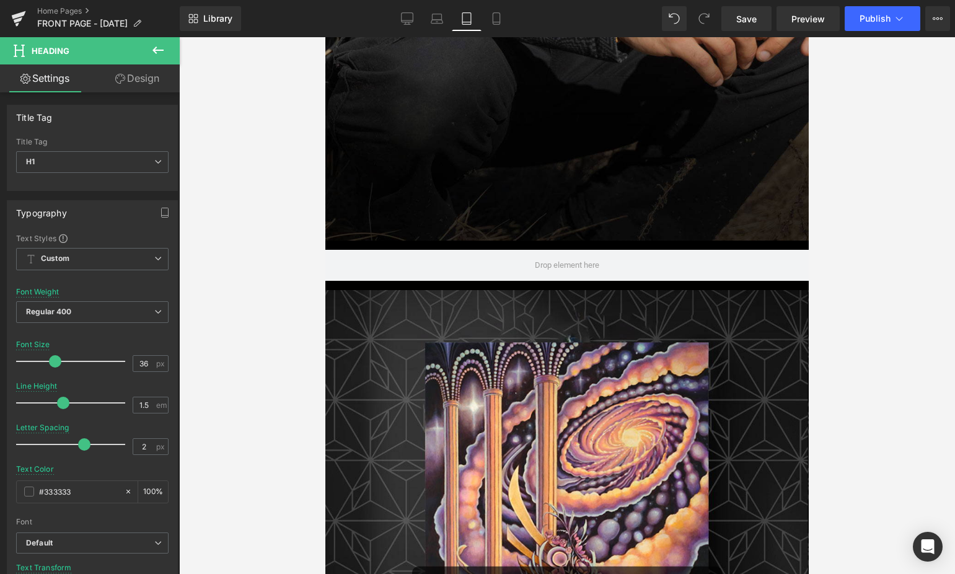
scroll to position [0, 0]
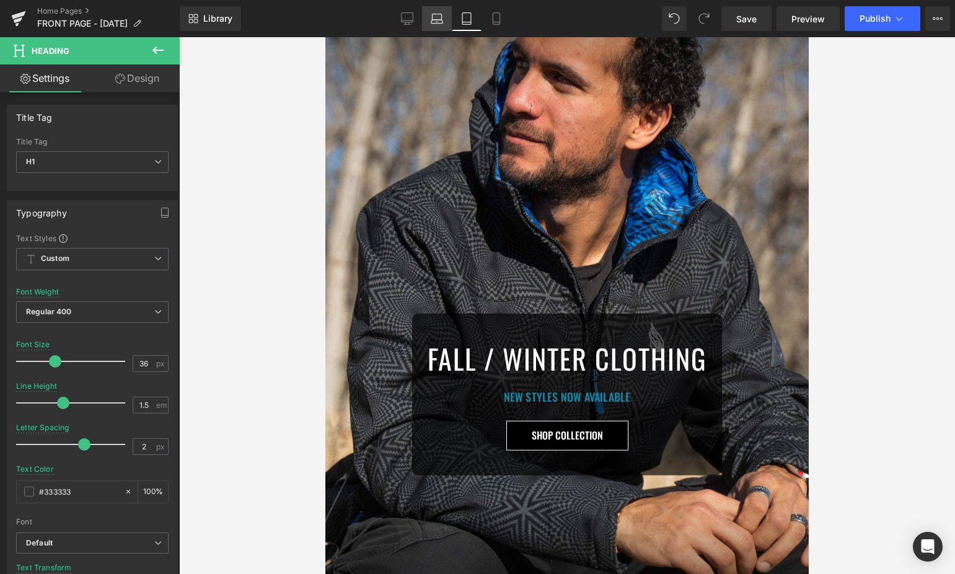
click at [438, 22] on icon at bounding box center [437, 18] width 12 height 12
type input "100"
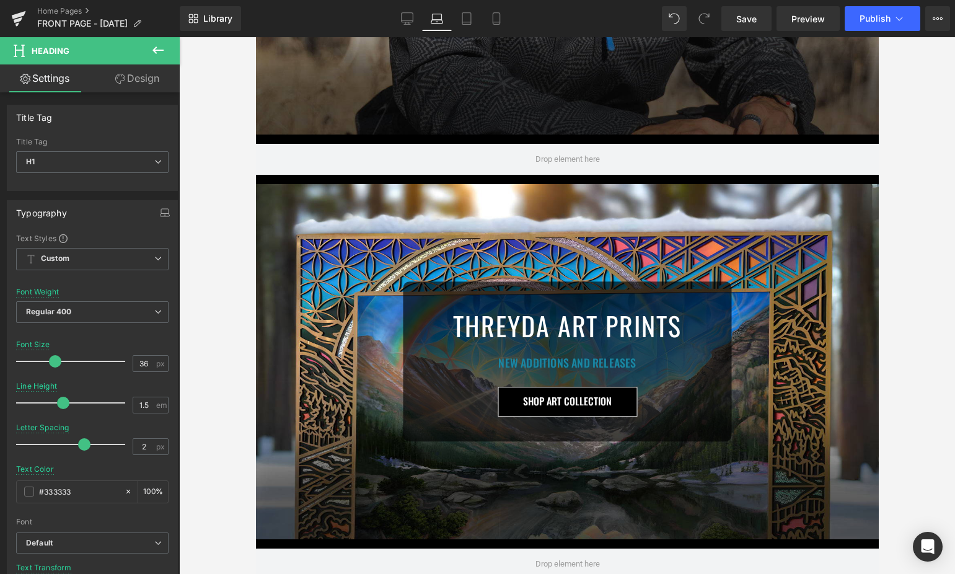
scroll to position [358, 0]
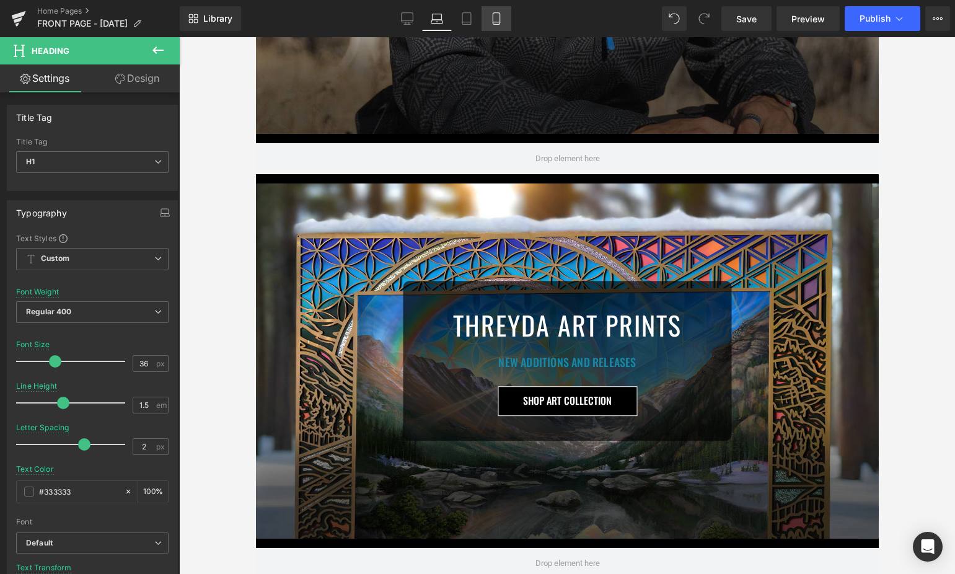
click at [496, 14] on icon at bounding box center [496, 18] width 12 height 12
type input "17.6"
type input "#ace3f5"
type input "100"
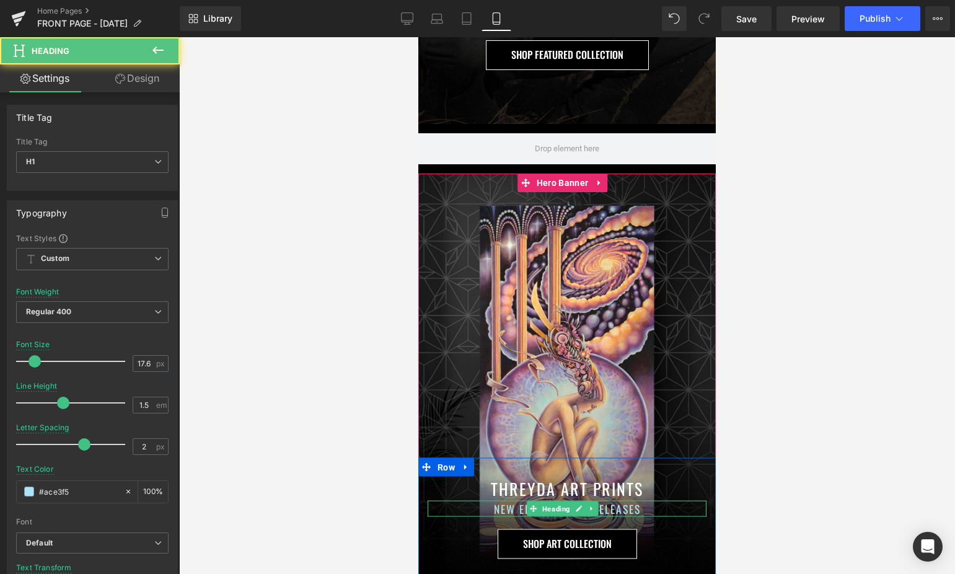
click at [515, 500] on h1 "NEW EDITIONS AND RELEASES" at bounding box center [567, 508] width 279 height 16
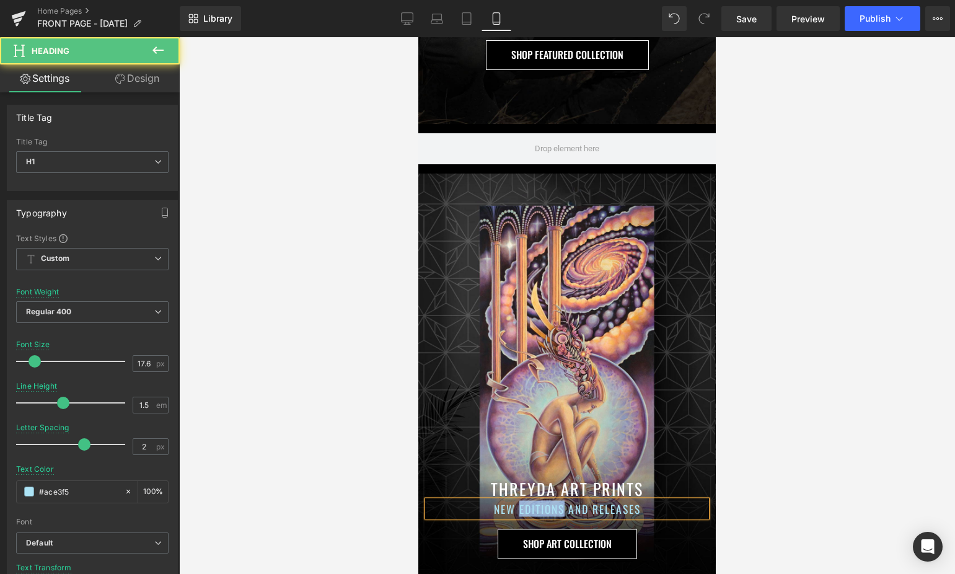
click at [515, 500] on h1 "NEW EDITIONS AND RELEASES" at bounding box center [567, 508] width 279 height 16
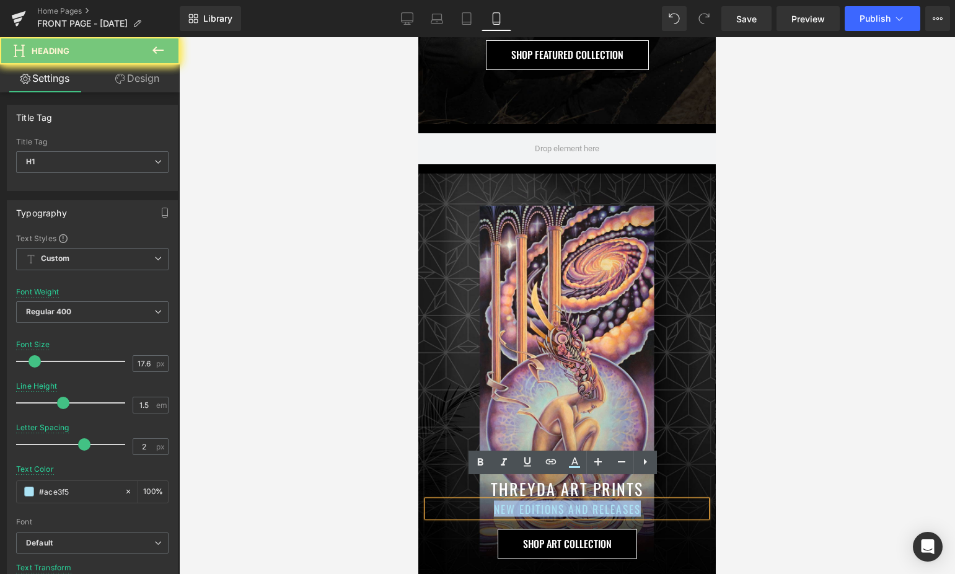
click at [515, 500] on h1 "NEW EDITIONS AND RELEASES" at bounding box center [567, 508] width 279 height 16
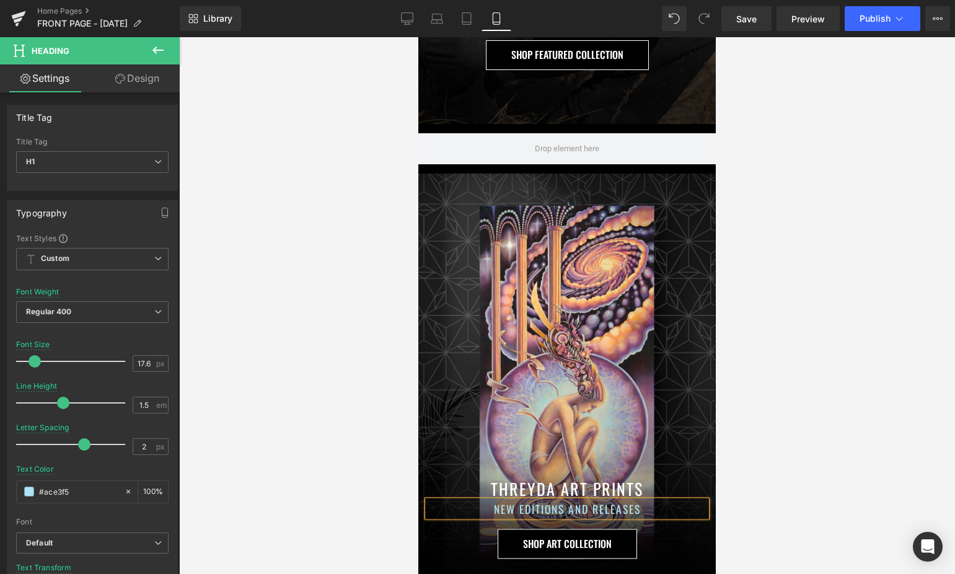
scroll to position [0, 0]
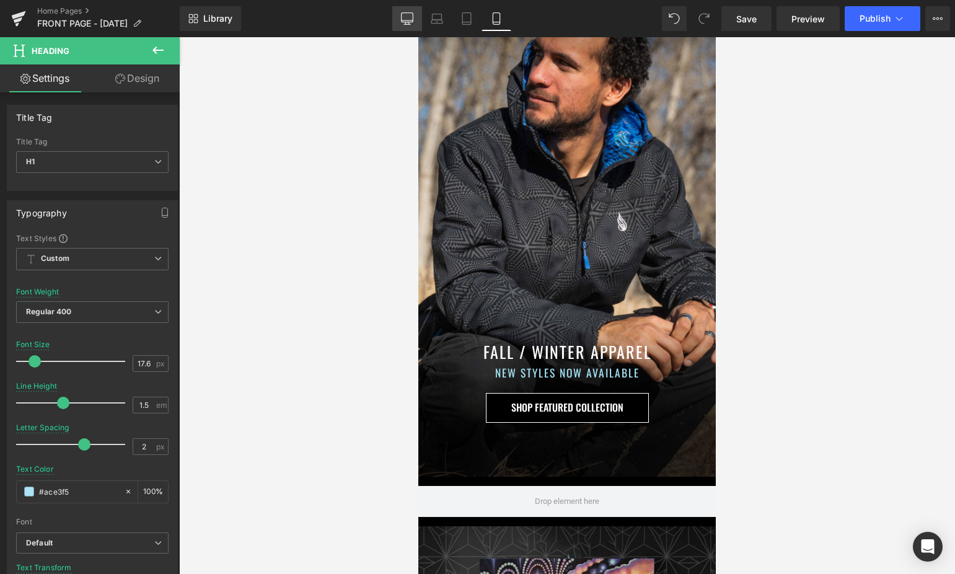
click at [396, 19] on link "Desktop" at bounding box center [407, 18] width 30 height 25
type input "36"
type input "#333333"
type input "100"
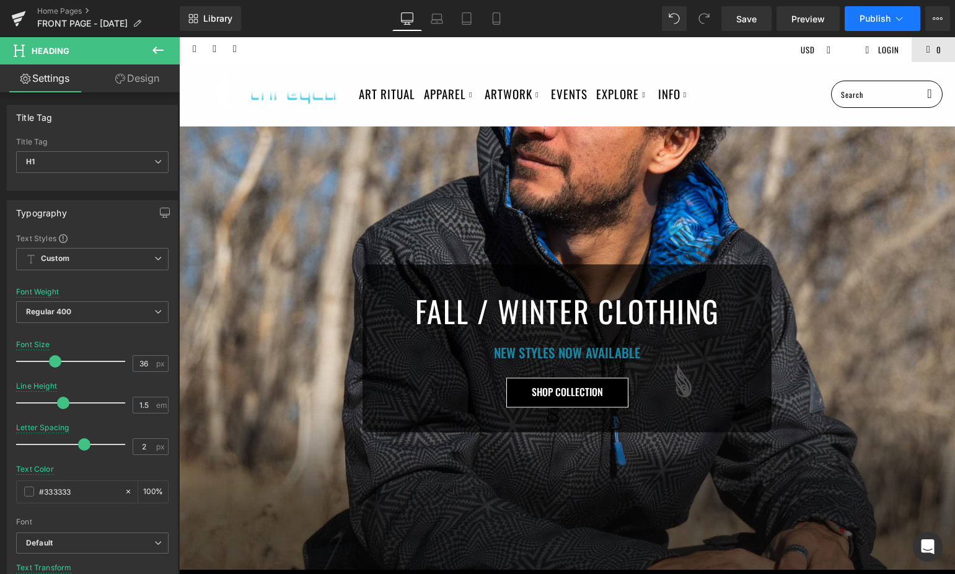
click at [880, 14] on span "Publish" at bounding box center [875, 19] width 31 height 10
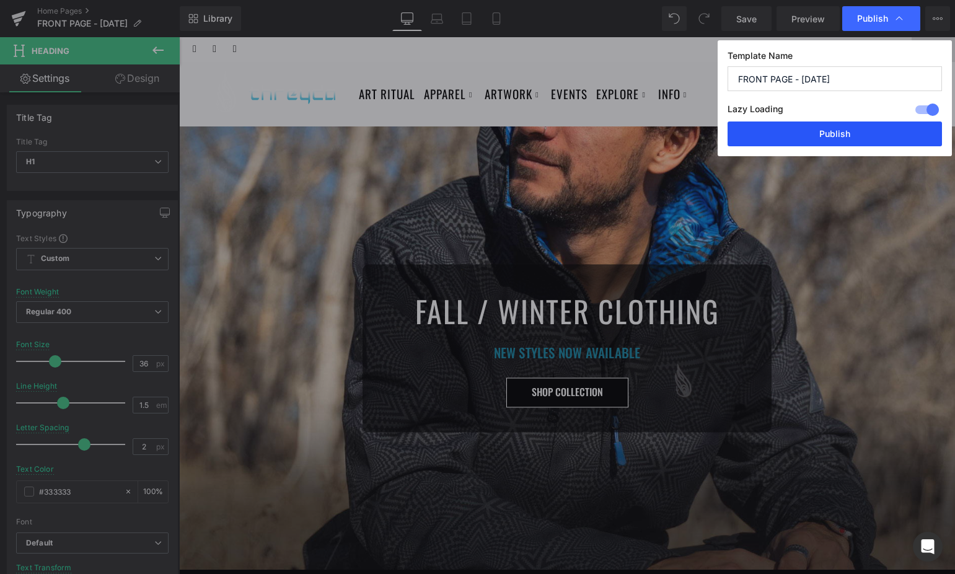
click at [835, 143] on button "Publish" at bounding box center [835, 134] width 215 height 25
